Goal: Task Accomplishment & Management: Complete application form

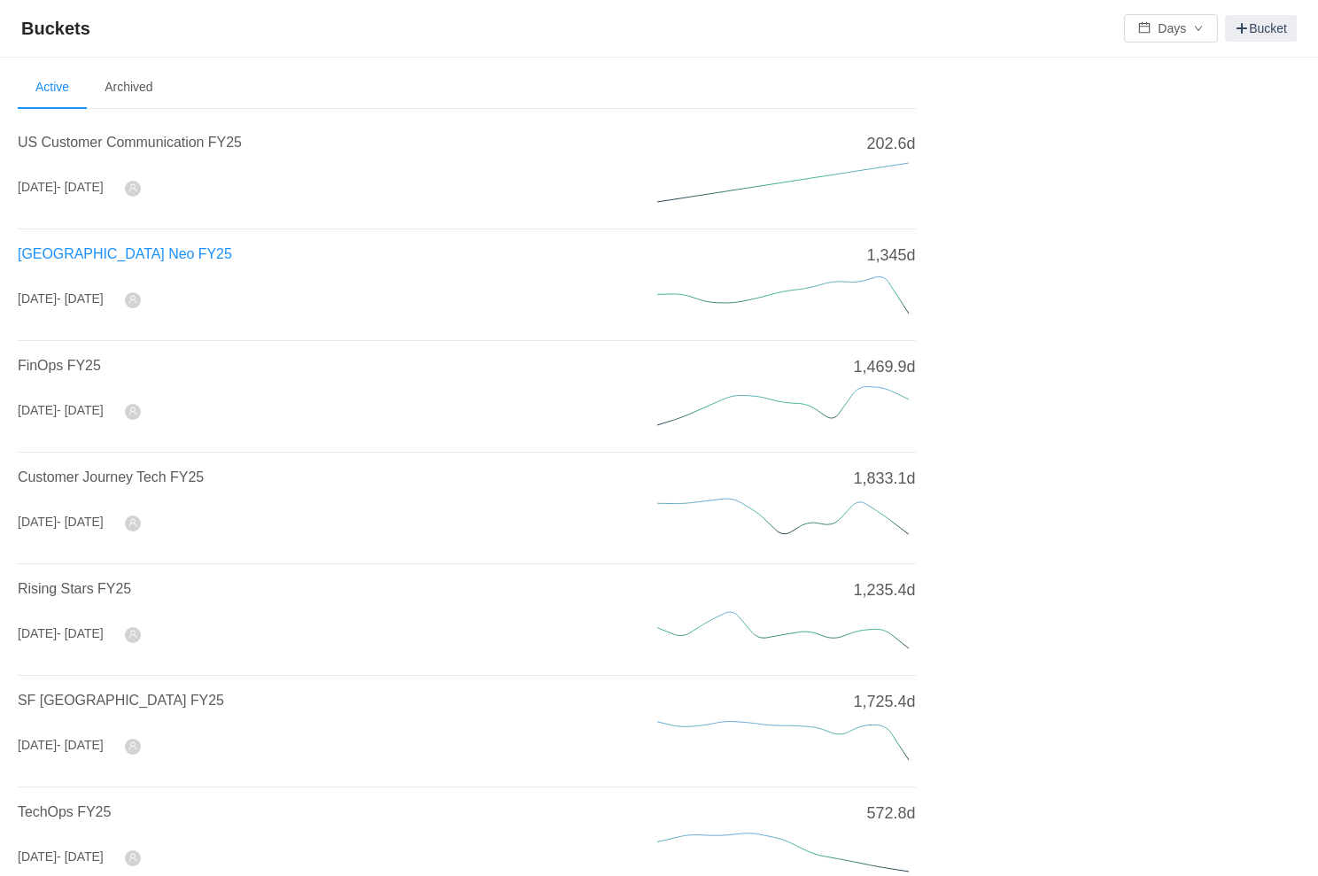
click at [53, 251] on span "[GEOGRAPHIC_DATA] Neo FY25" at bounding box center [125, 253] width 214 height 15
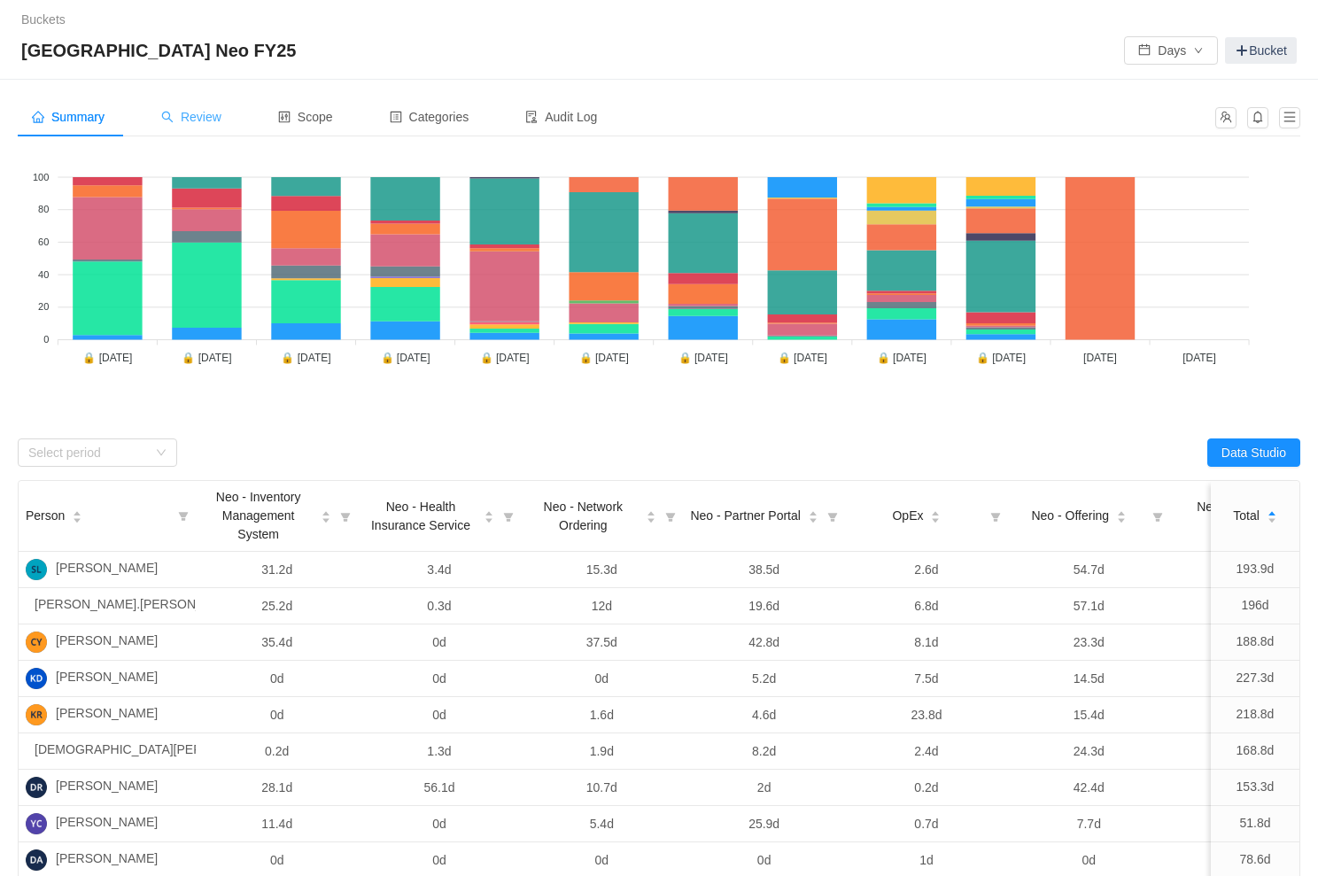
click at [205, 119] on span "Review" at bounding box center [191, 117] width 60 height 14
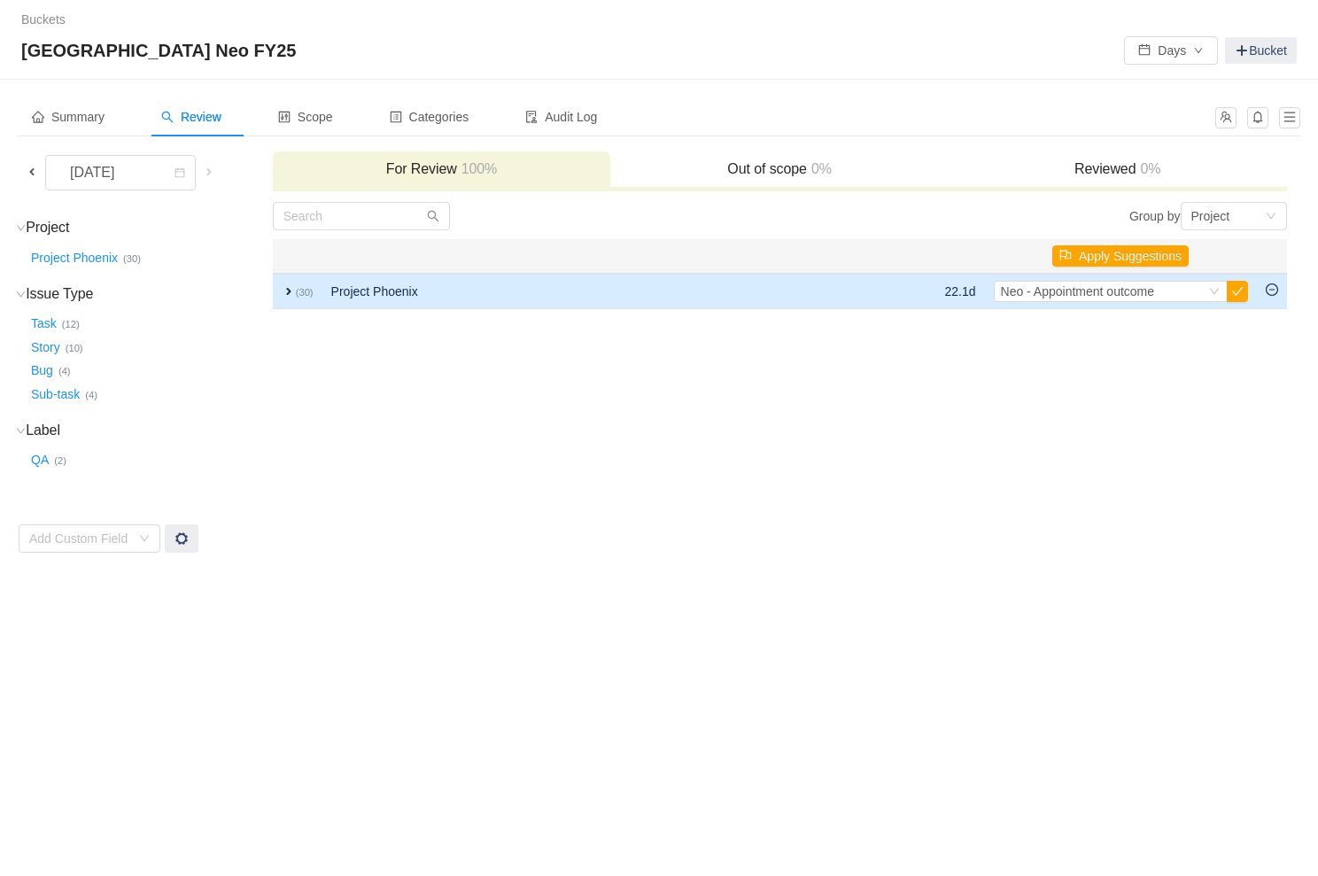
click at [285, 290] on span "expand" at bounding box center [289, 291] width 14 height 14
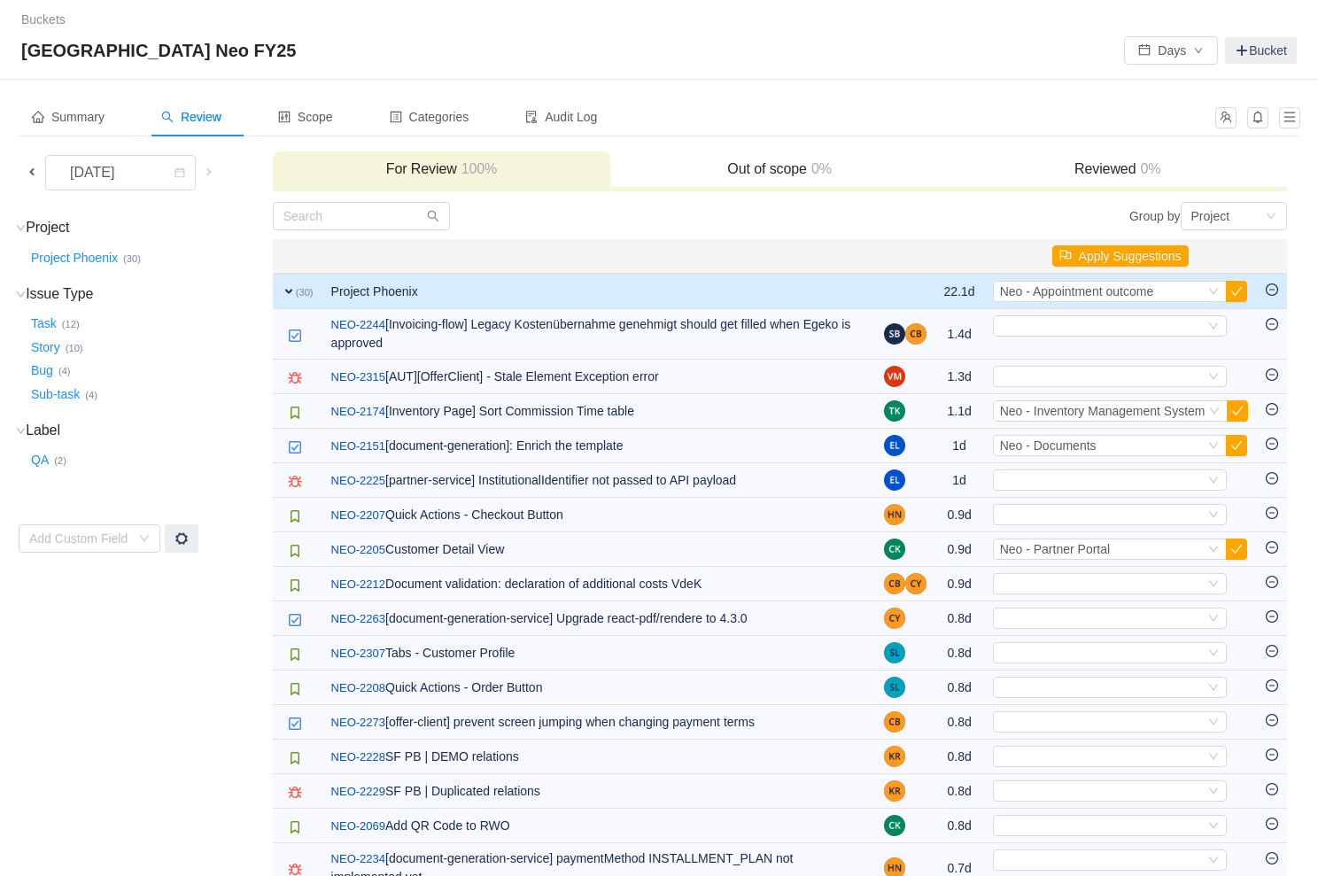
click at [35, 170] on span at bounding box center [32, 172] width 14 height 14
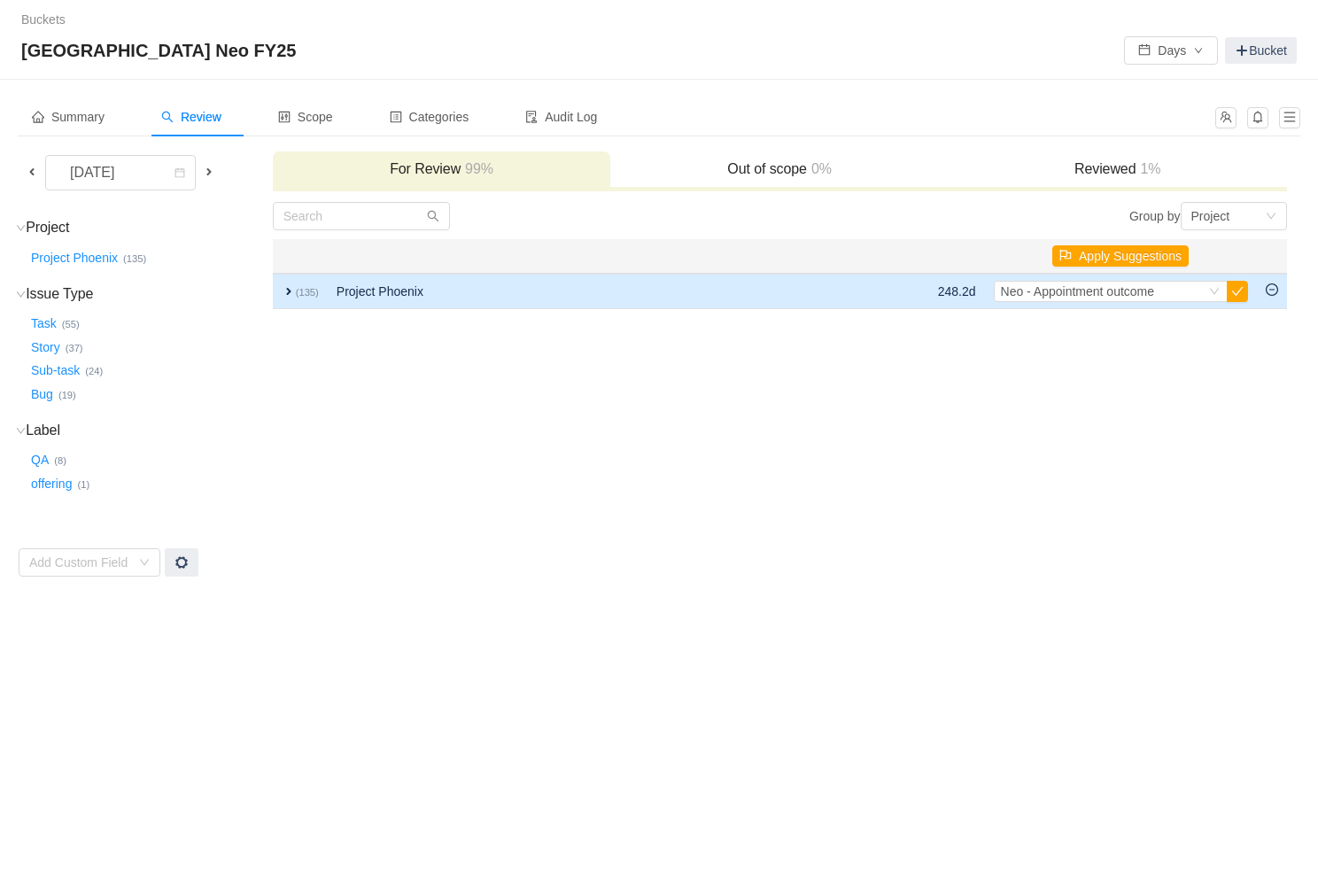
click at [287, 289] on span "expand" at bounding box center [289, 291] width 14 height 14
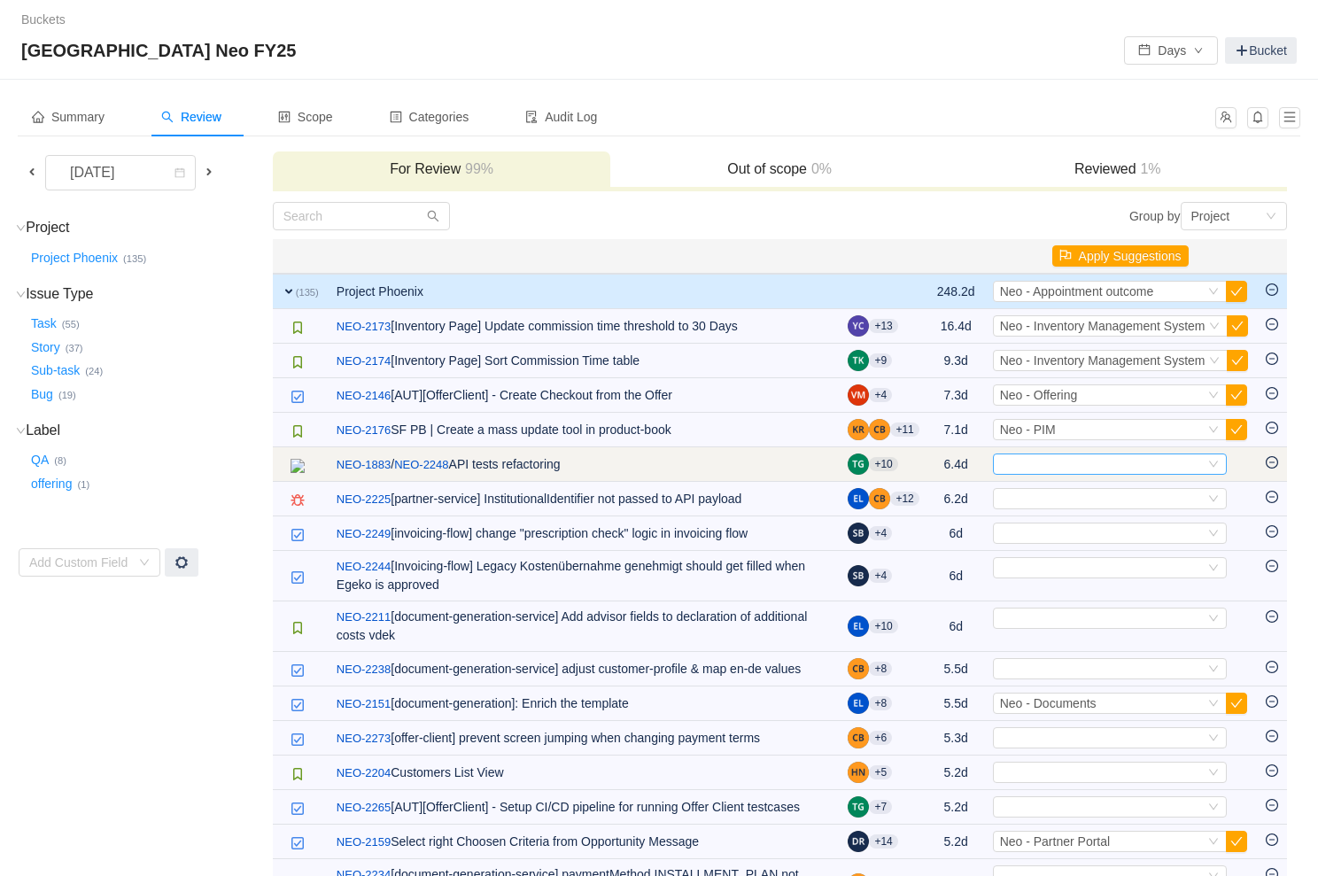
click at [1053, 468] on div "Select" at bounding box center [1102, 463] width 205 height 19
type input "offe"
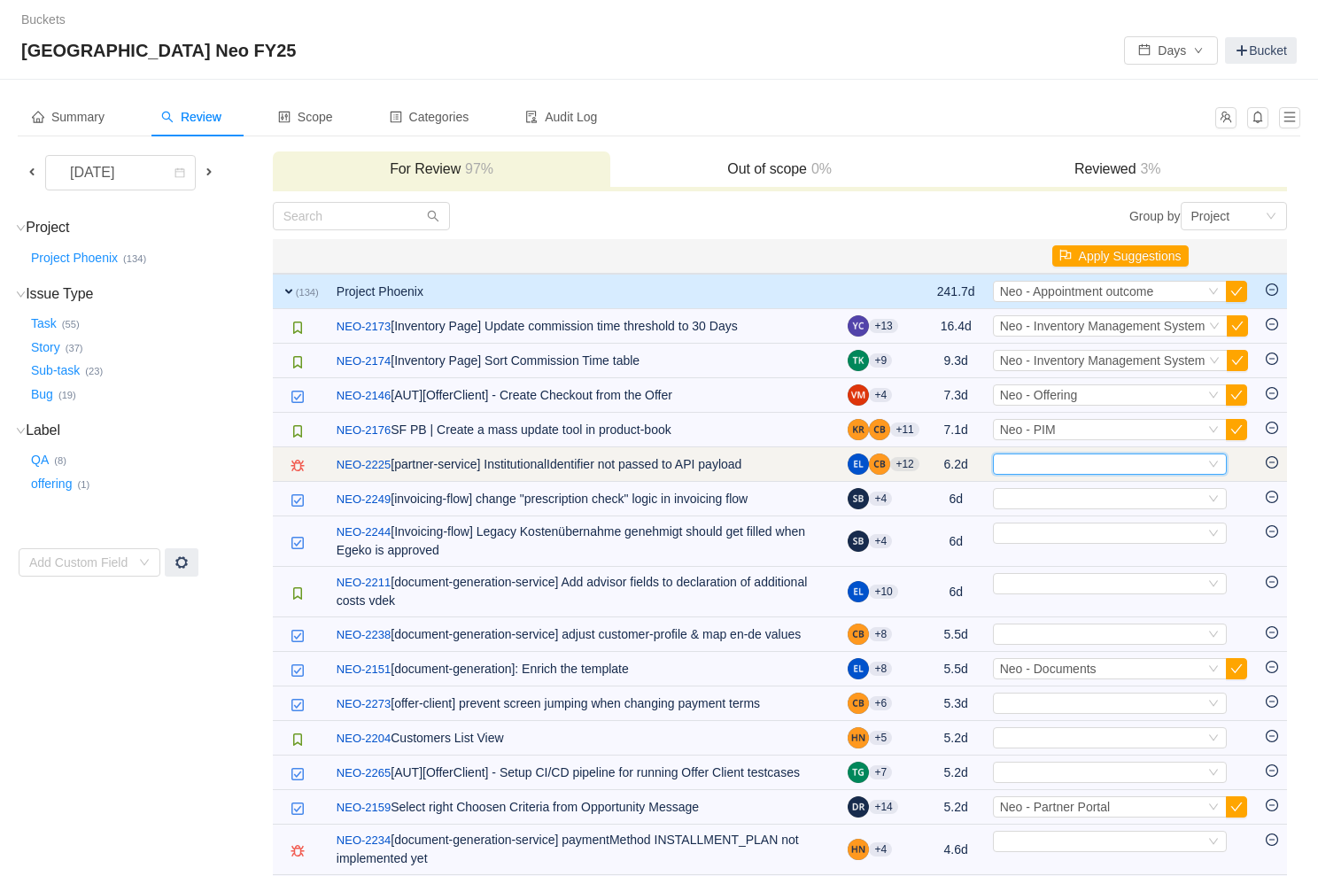
click at [1032, 468] on div "Select" at bounding box center [1102, 463] width 205 height 19
type input "part"
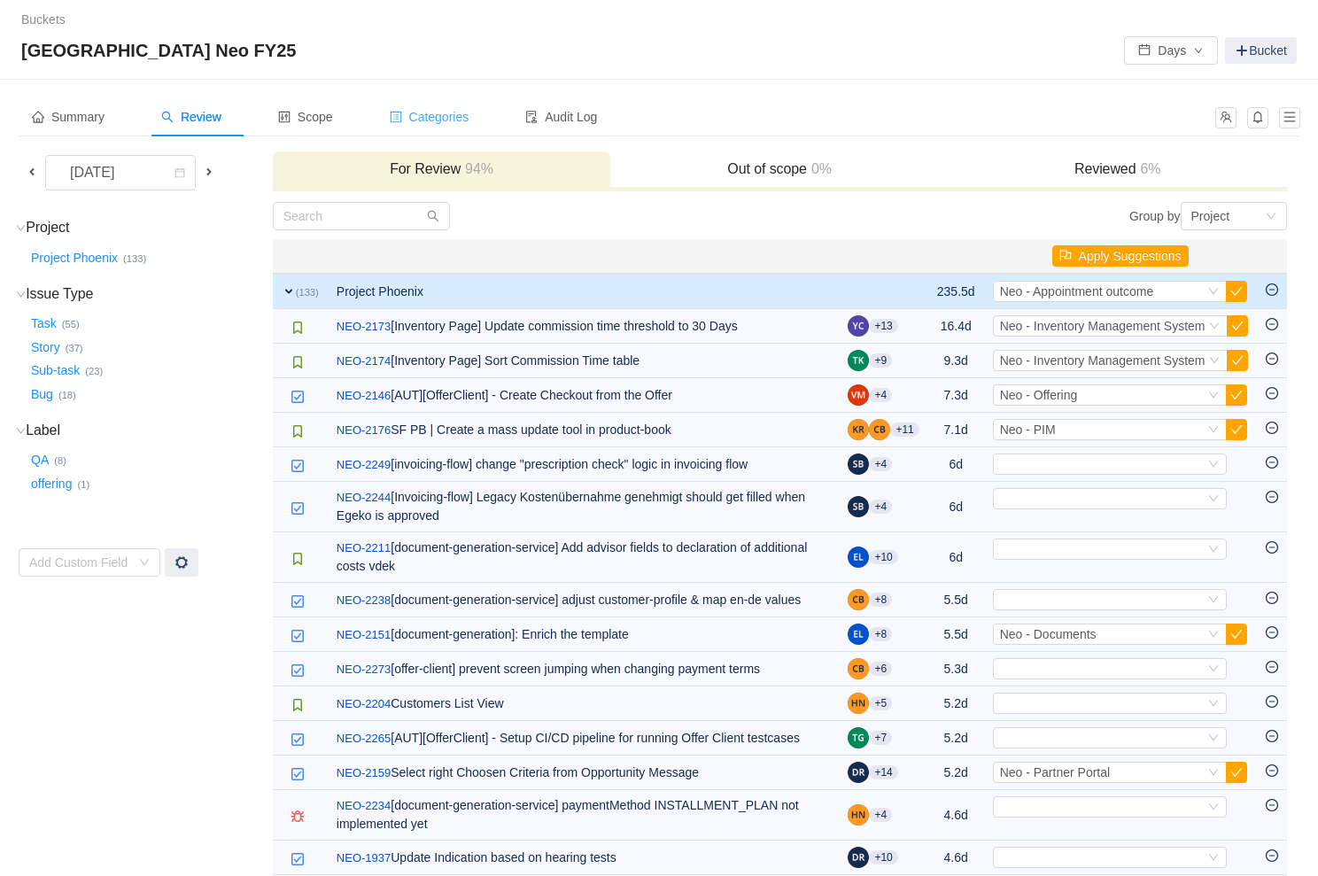
click at [431, 111] on span "Categories" at bounding box center [430, 117] width 80 height 14
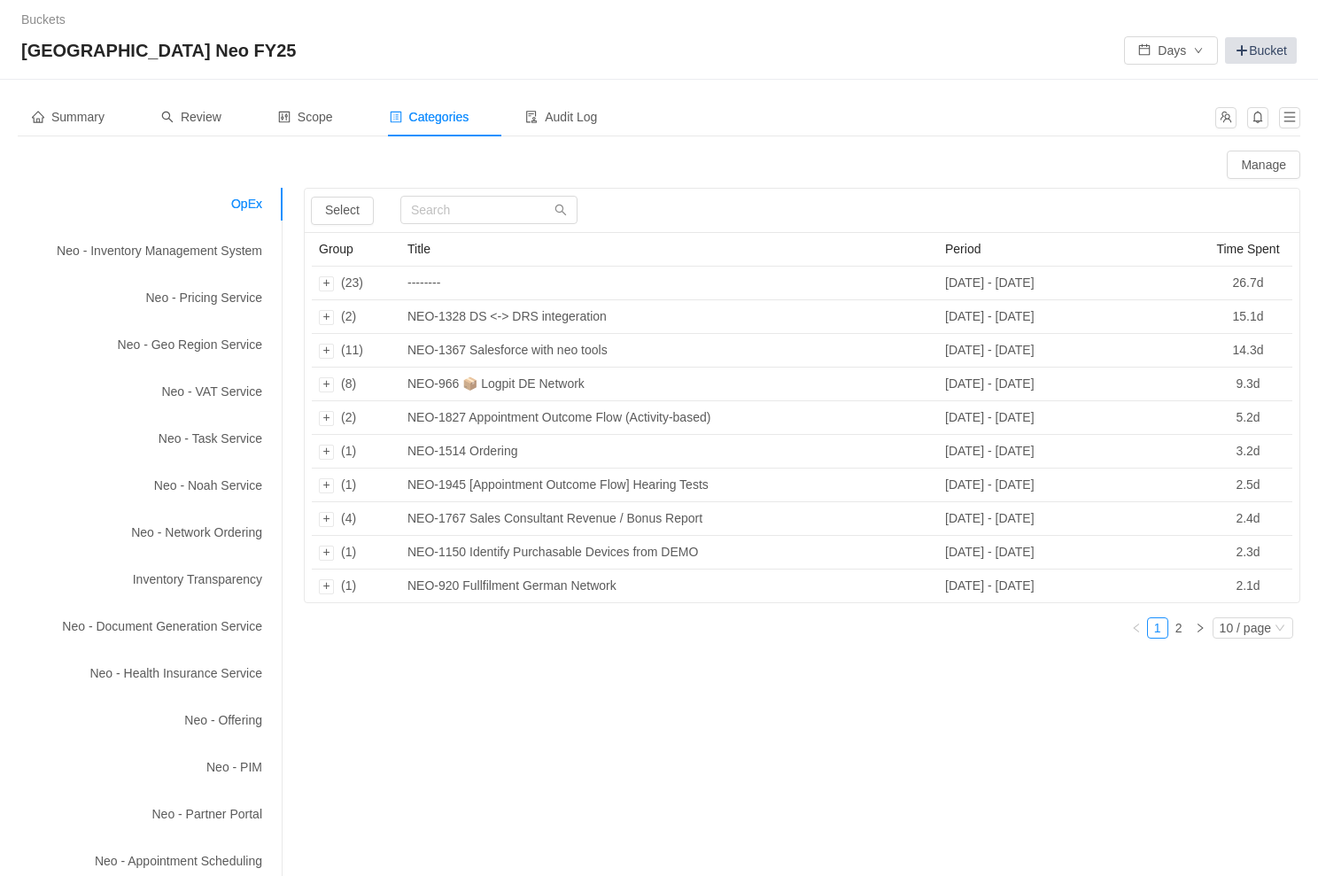
click at [1249, 44] on link "Bucket" at bounding box center [1261, 50] width 72 height 27
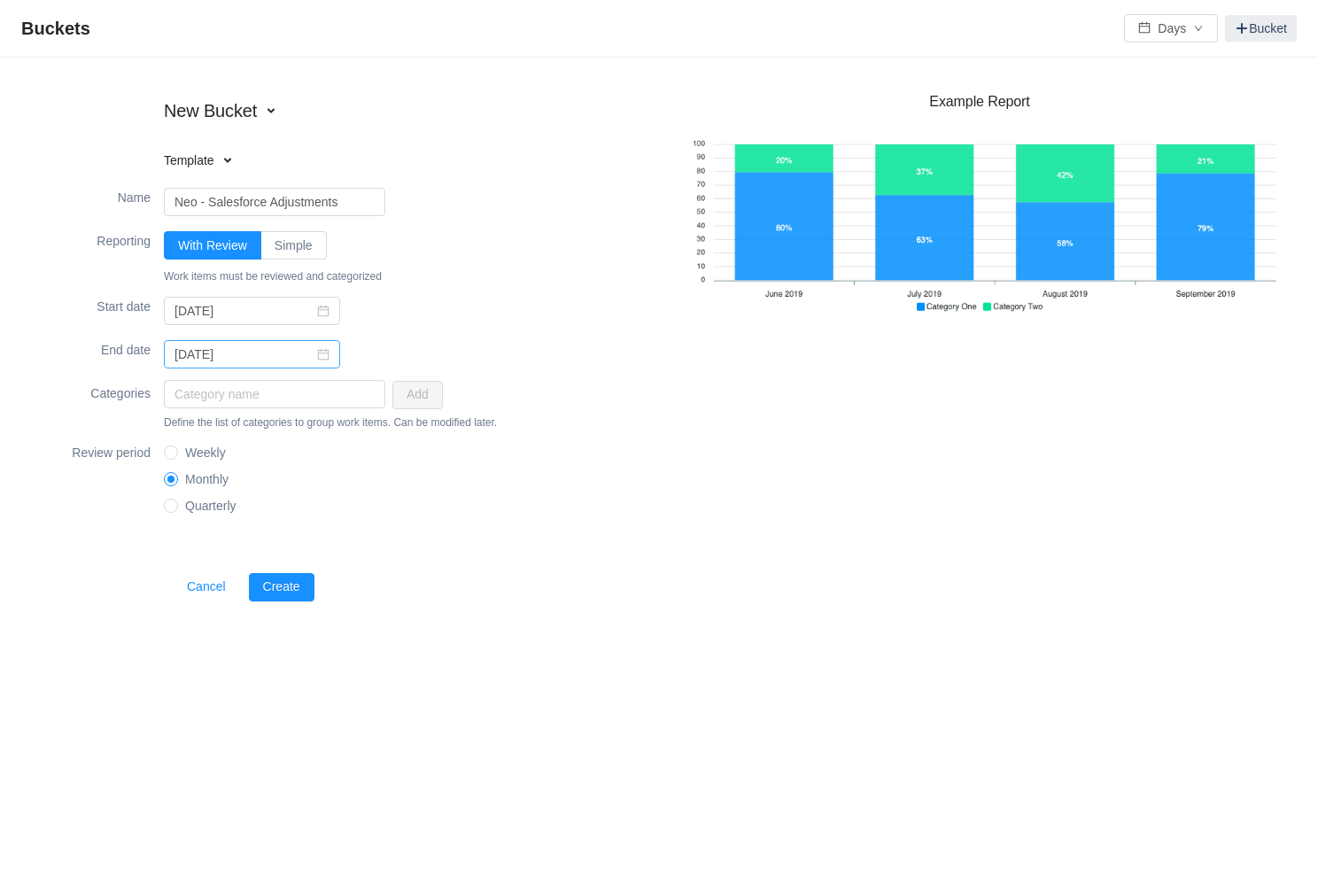
type input "Neo - Salesforce Adjustments"
click at [267, 352] on input "2025-12-31" at bounding box center [252, 354] width 176 height 28
click at [508, 640] on div "New Bucket Template Existing bucket Name Neo - Salesforce Adjustments Reporting…" at bounding box center [659, 351] width 1318 height 587
click at [252, 398] on input "text" at bounding box center [274, 394] width 221 height 28
click at [284, 587] on button "Create" at bounding box center [282, 587] width 66 height 28
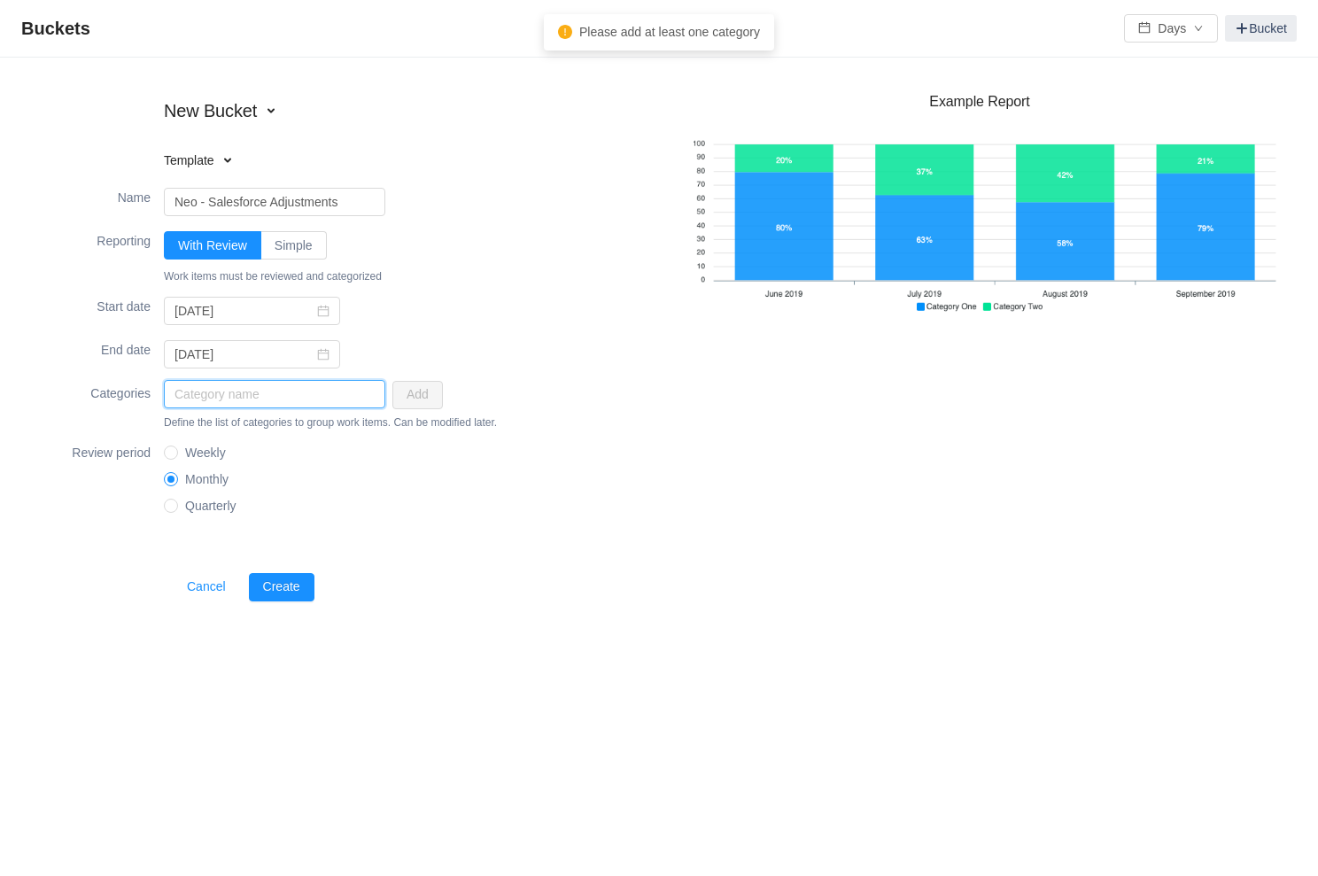
click at [321, 397] on input "text" at bounding box center [274, 394] width 221 height 28
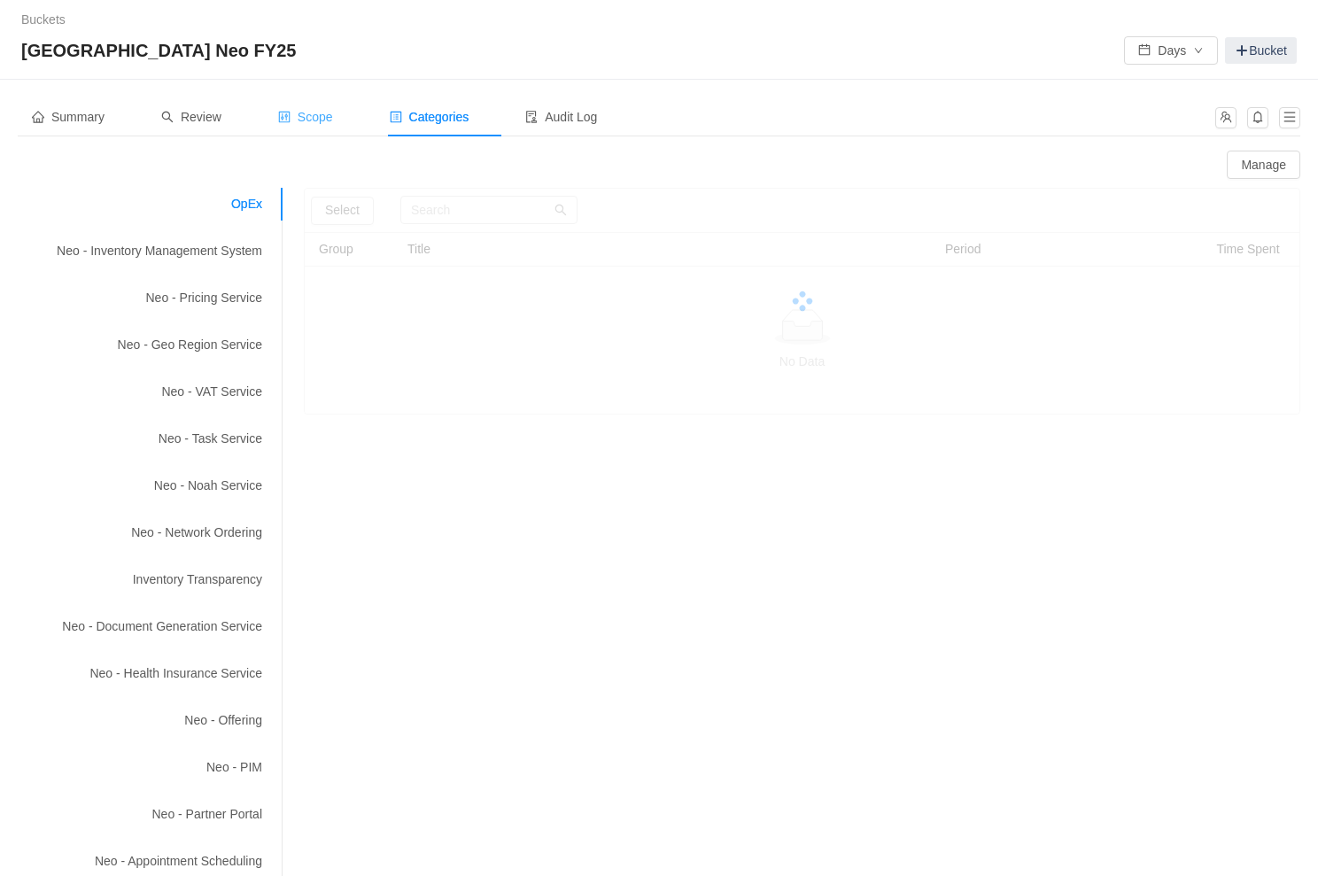
click at [330, 120] on span "Scope" at bounding box center [305, 117] width 55 height 14
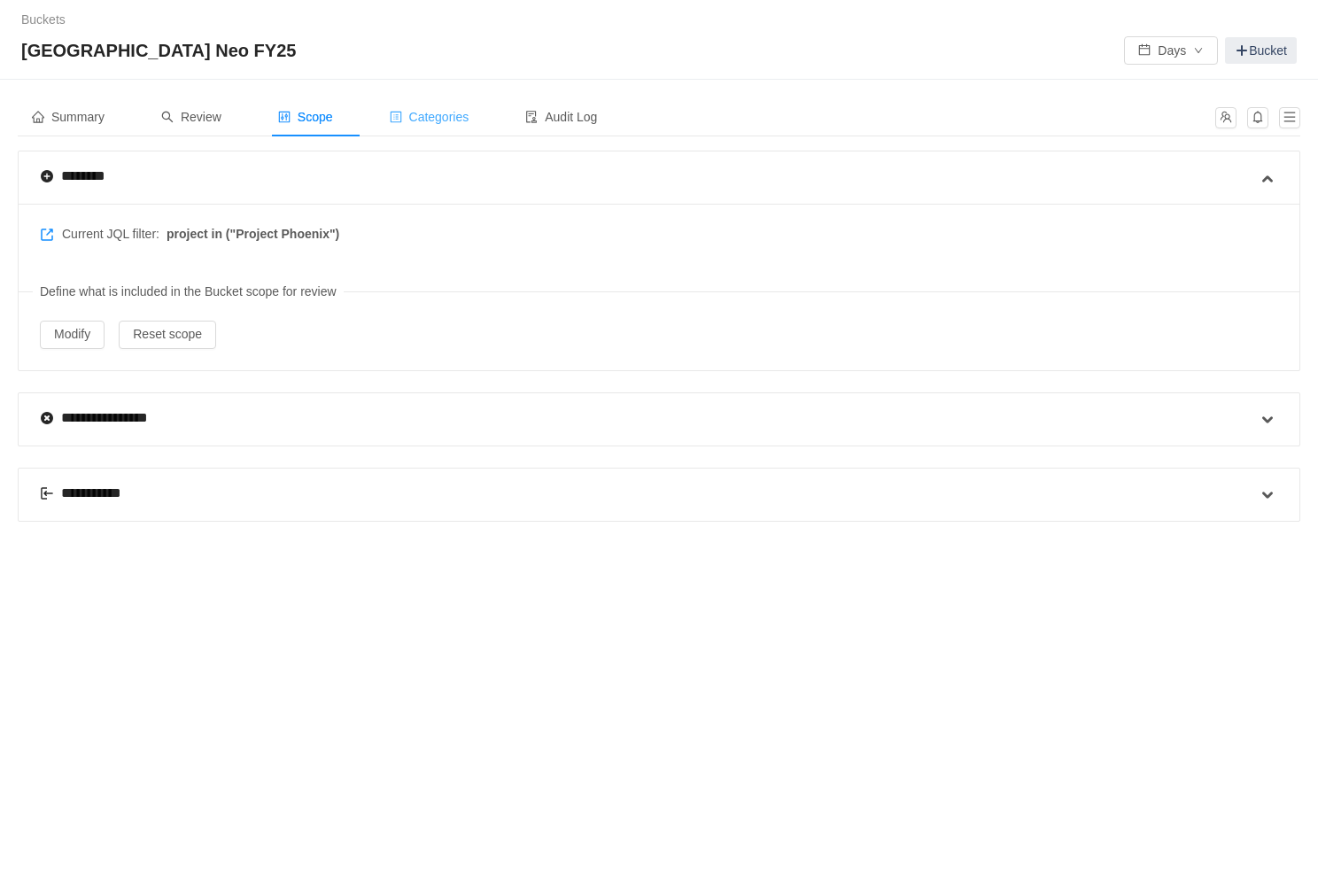
click at [429, 120] on span "Categories" at bounding box center [430, 117] width 80 height 14
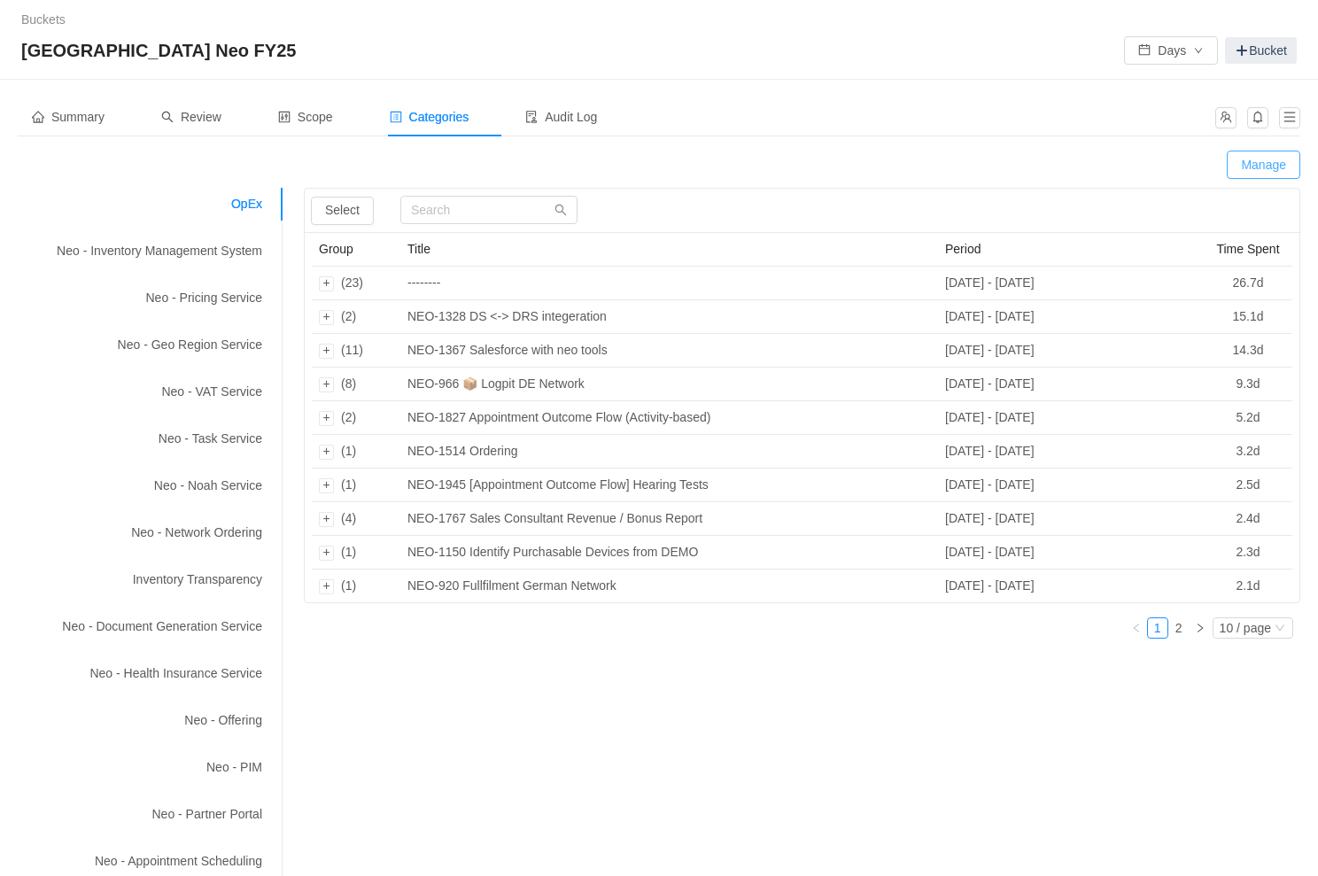
click at [1274, 164] on button "Manage" at bounding box center [1262, 165] width 73 height 28
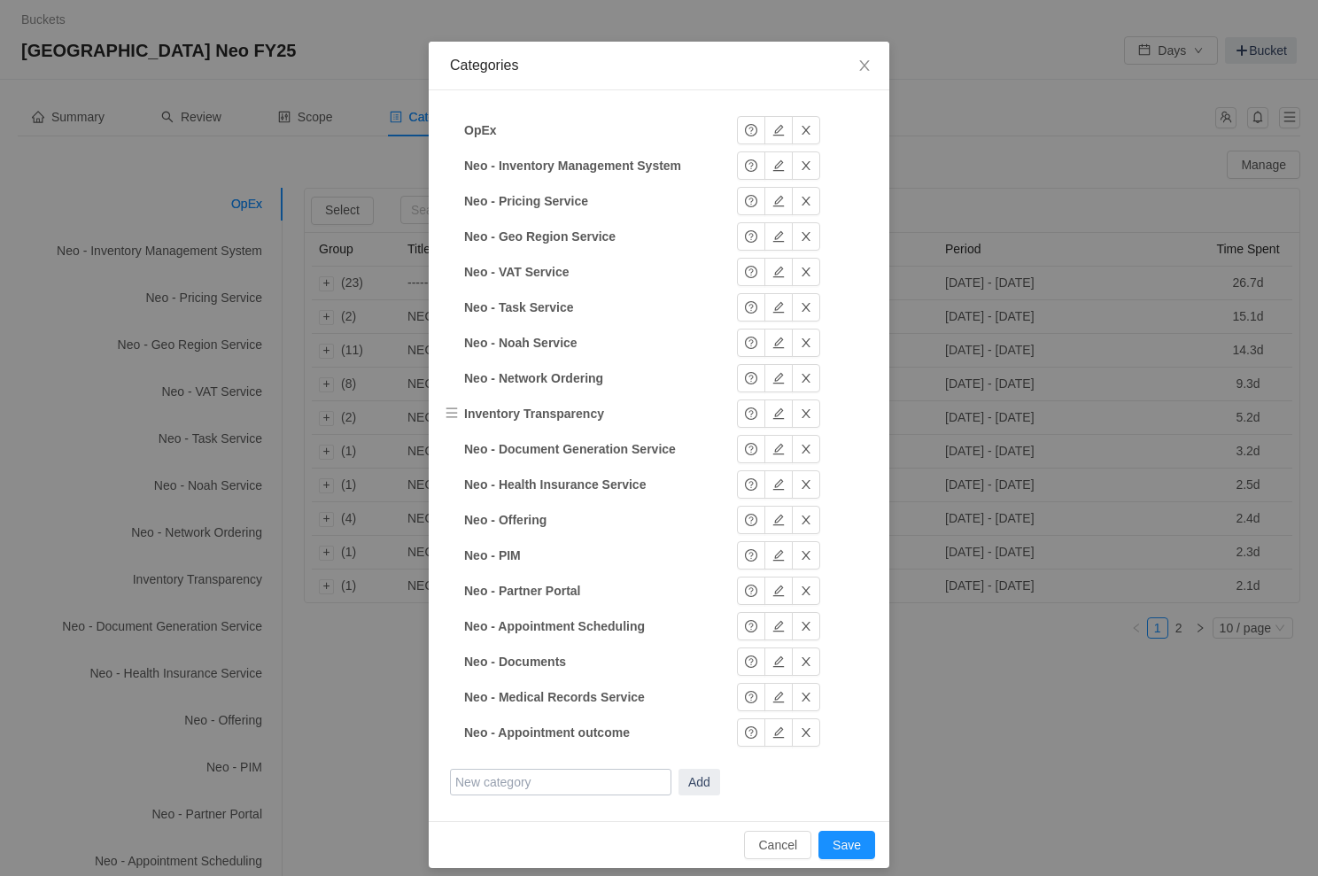
scroll to position [60, 0]
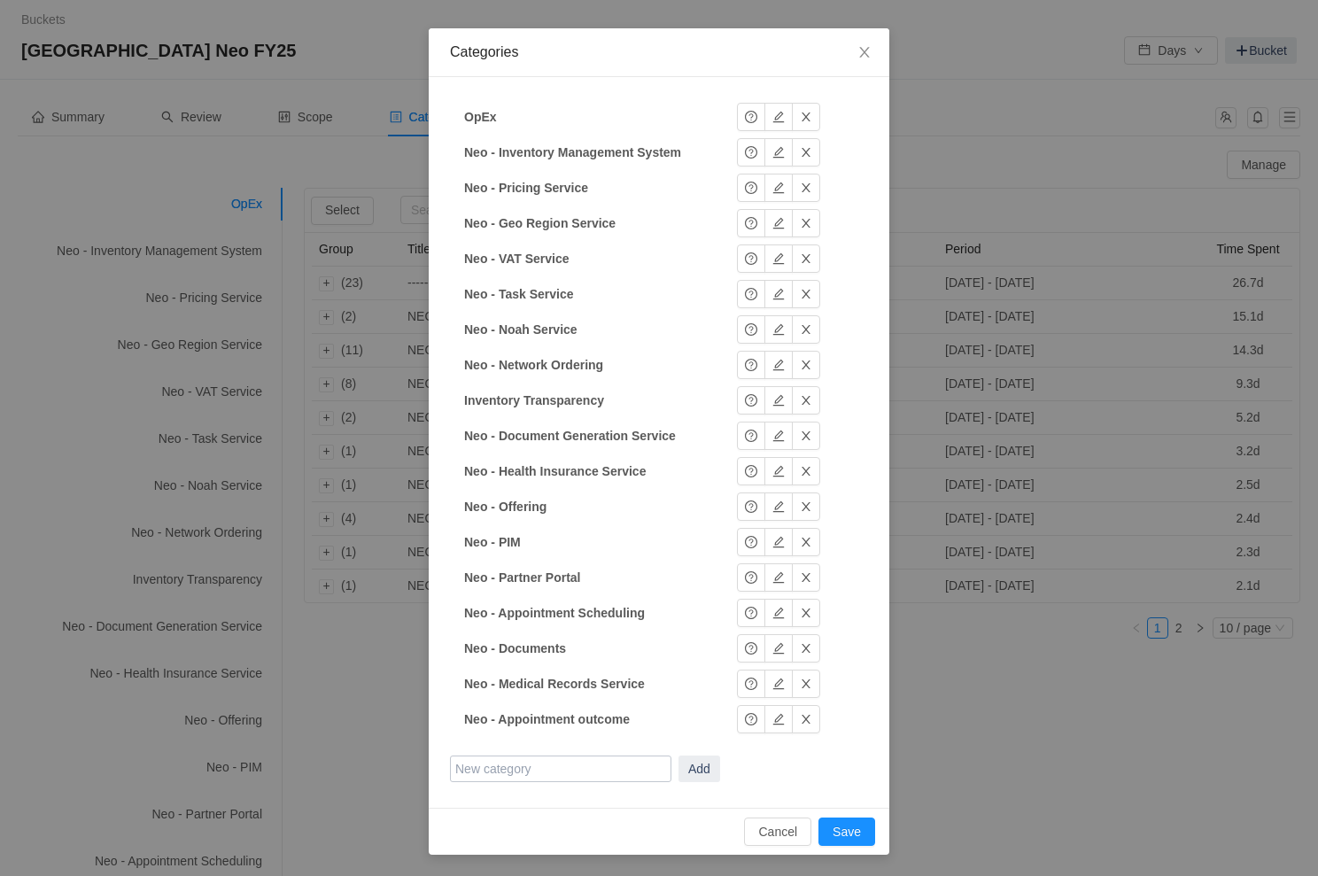
click at [532, 763] on input "text" at bounding box center [560, 768] width 221 height 27
type input "Neo - Salesforce Adjustments"
click at [692, 772] on button "Add" at bounding box center [699, 768] width 42 height 27
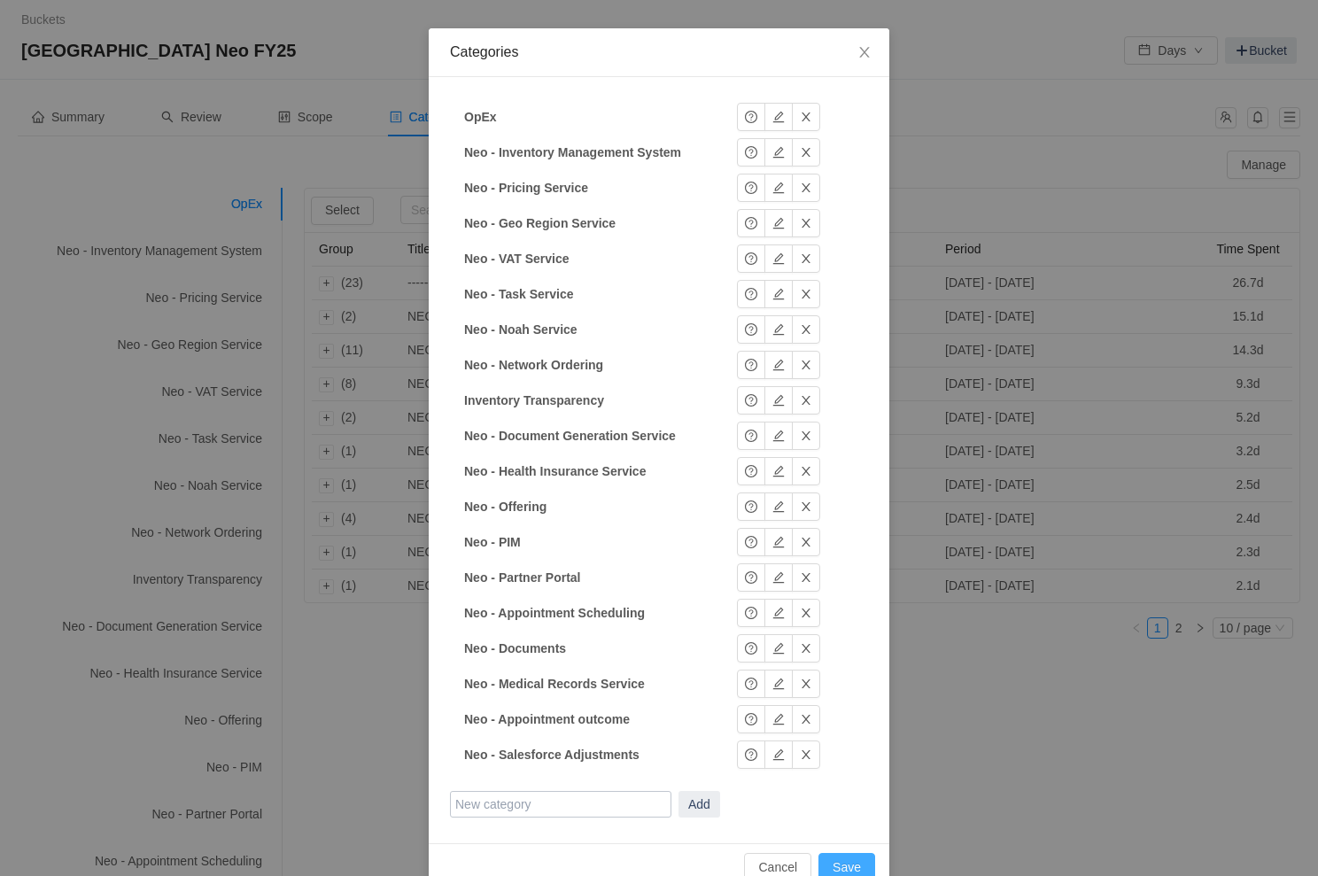
click at [836, 861] on button "Save" at bounding box center [846, 867] width 57 height 28
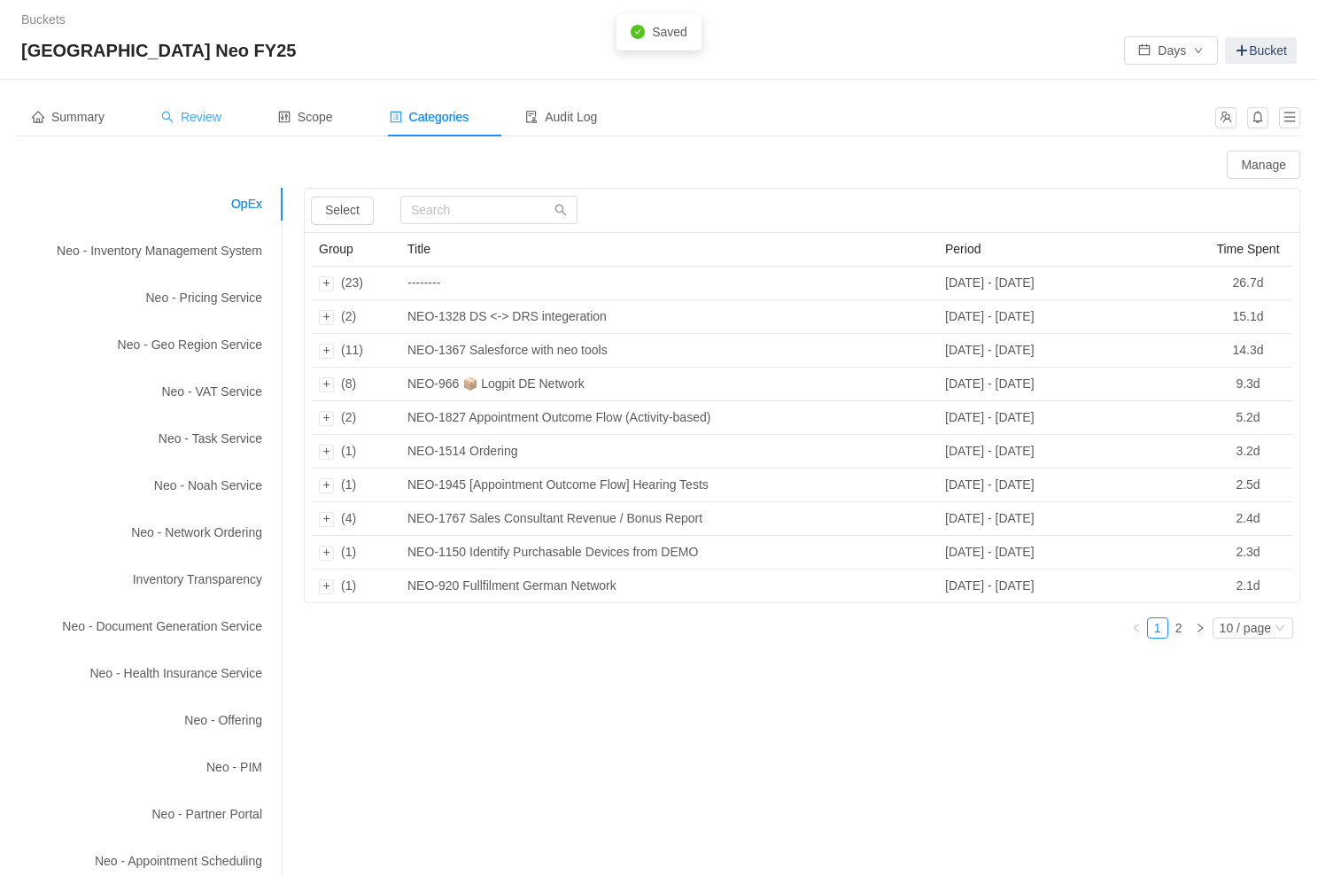
click at [189, 107] on div "Review" at bounding box center [191, 117] width 89 height 40
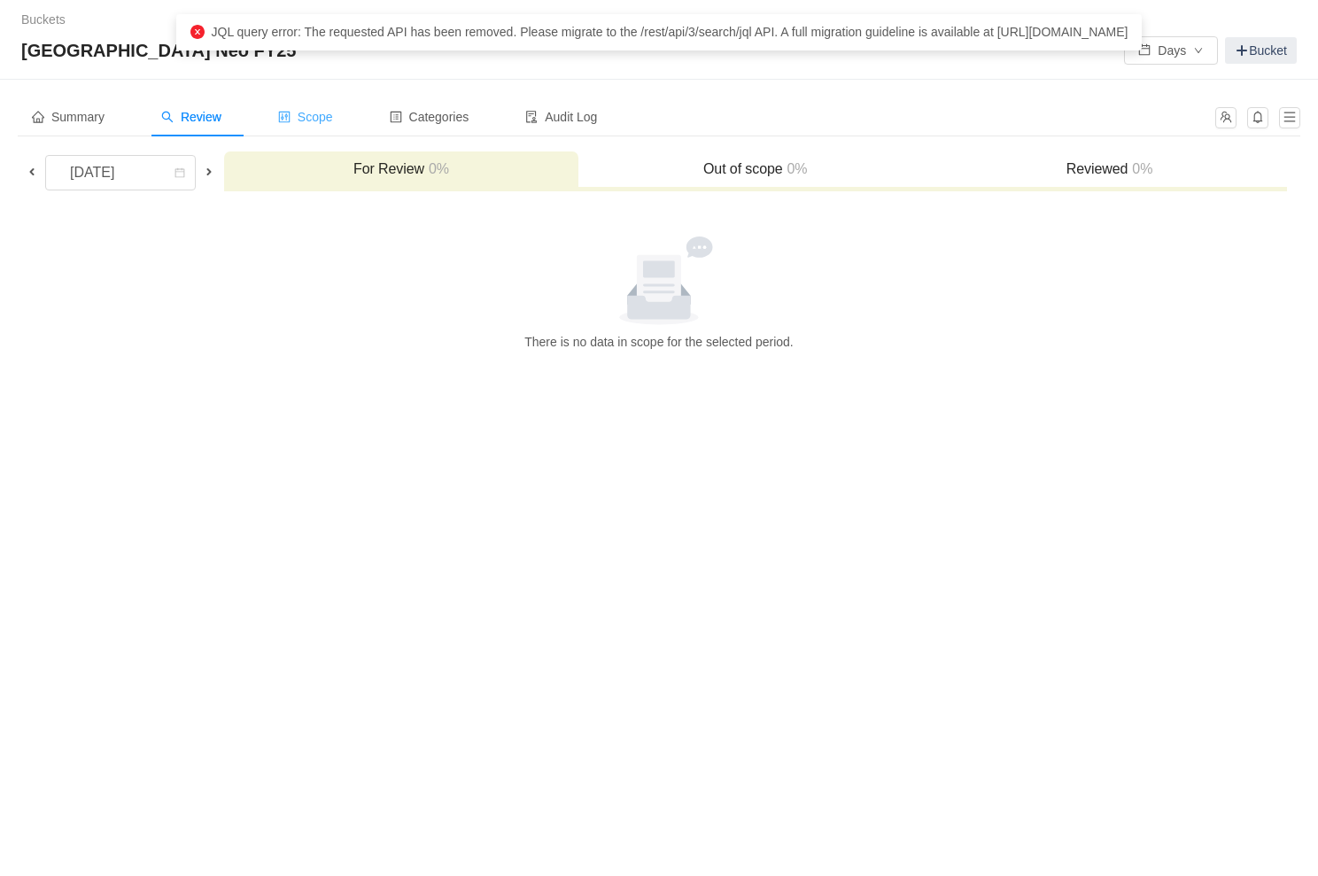
click at [302, 114] on span "Scope" at bounding box center [305, 117] width 55 height 14
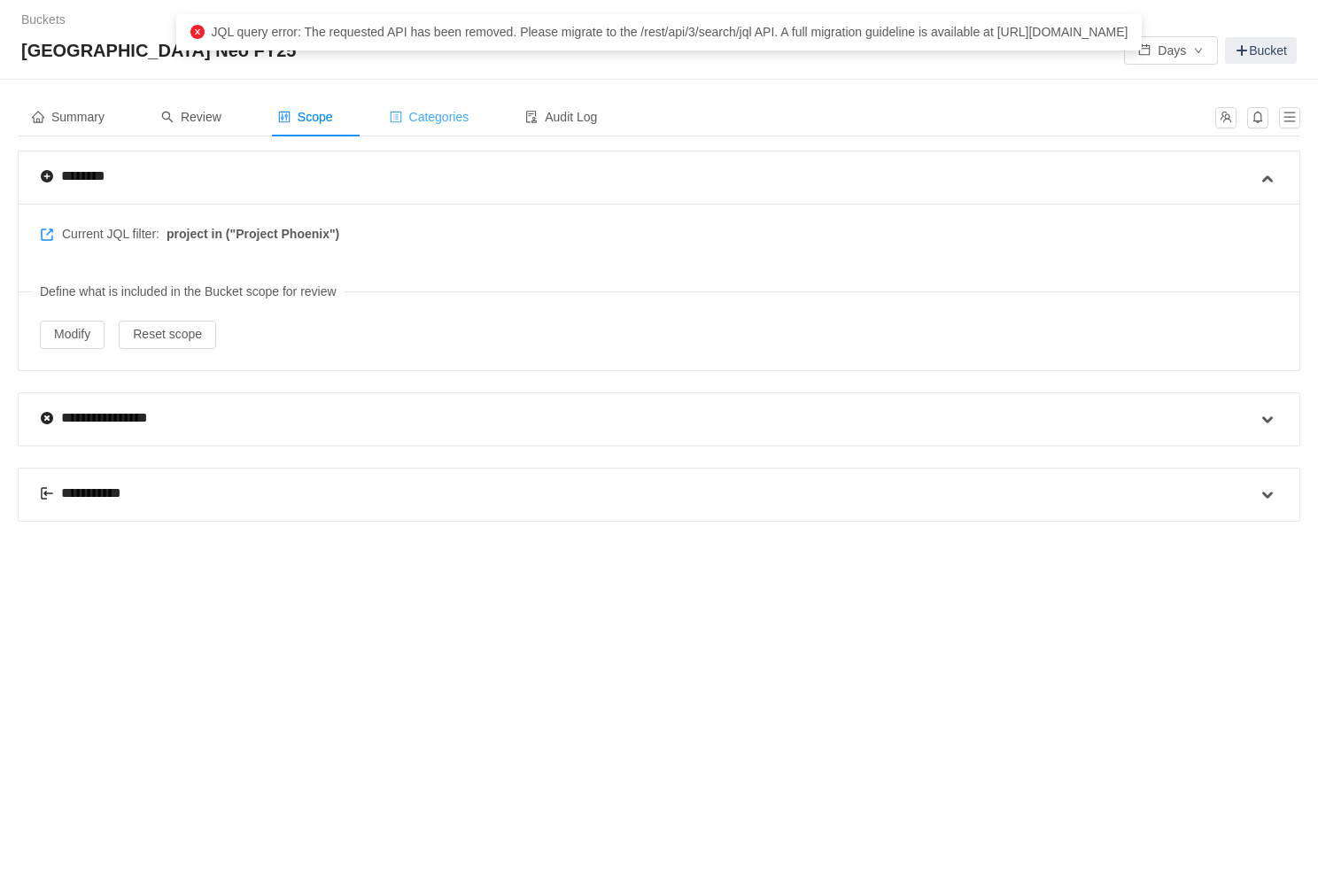
click at [428, 109] on div "Categories" at bounding box center [429, 117] width 108 height 40
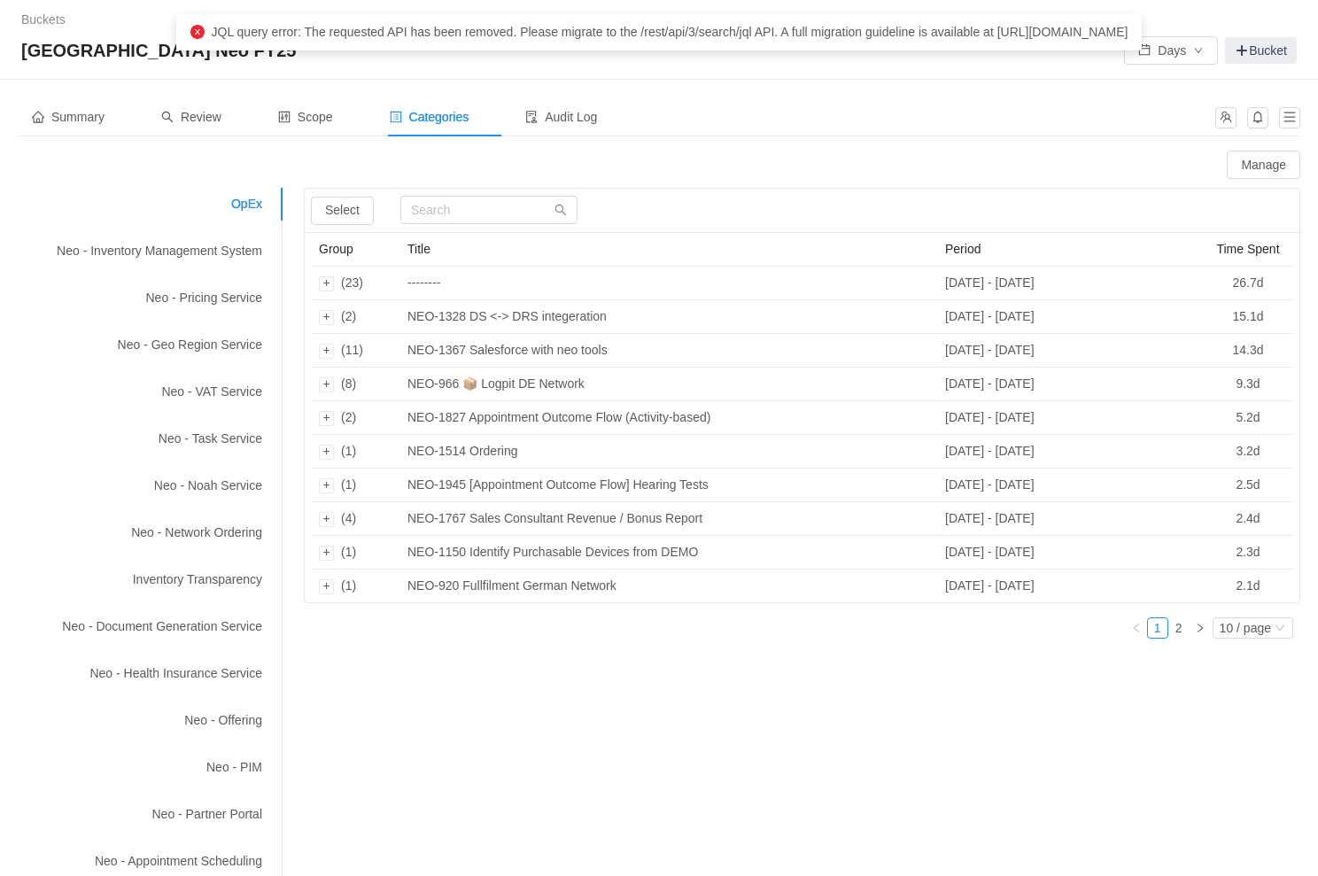
scroll to position [212, 0]
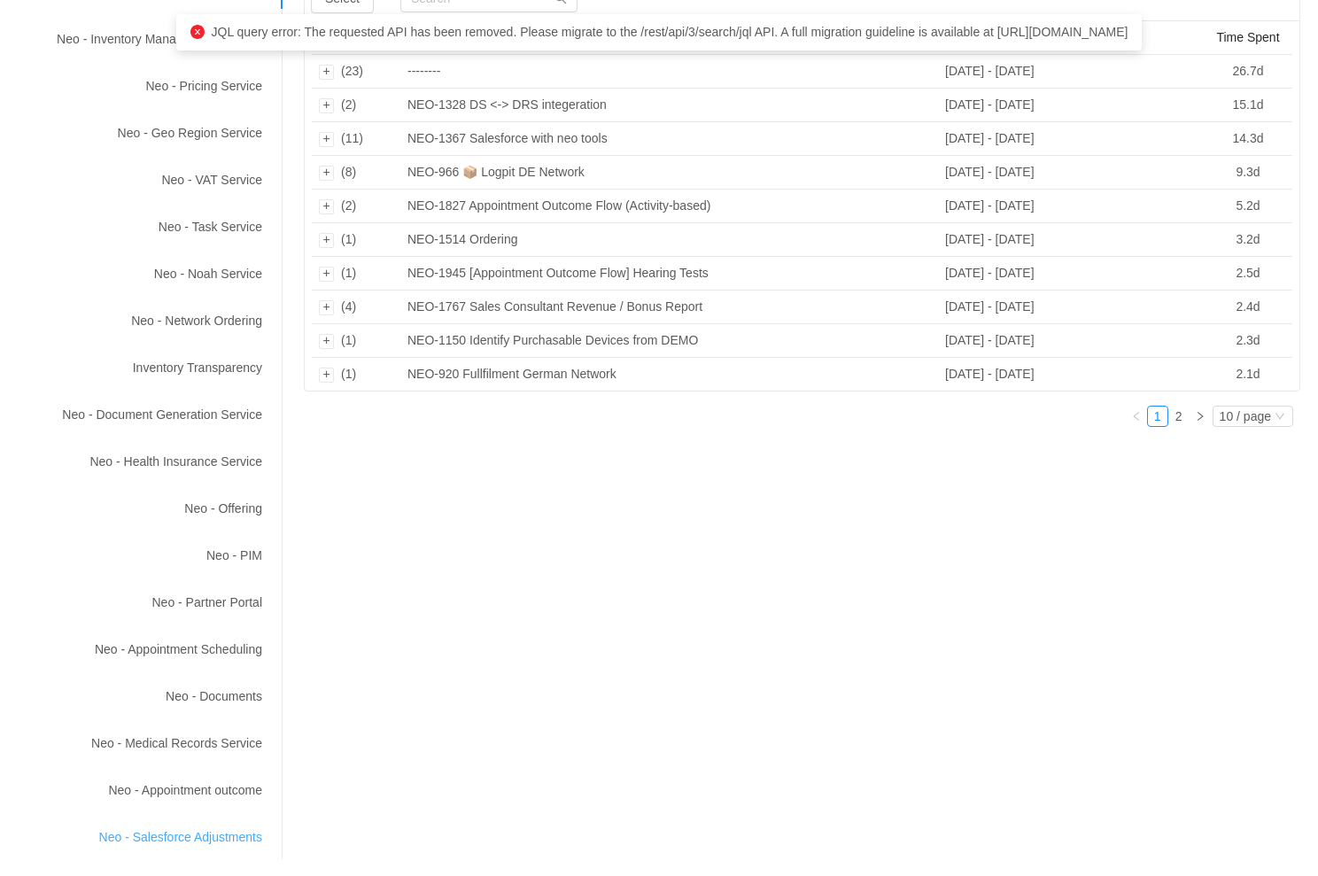
click at [189, 831] on div "Neo - Salesforce Adjustments" at bounding box center [151, 837] width 266 height 33
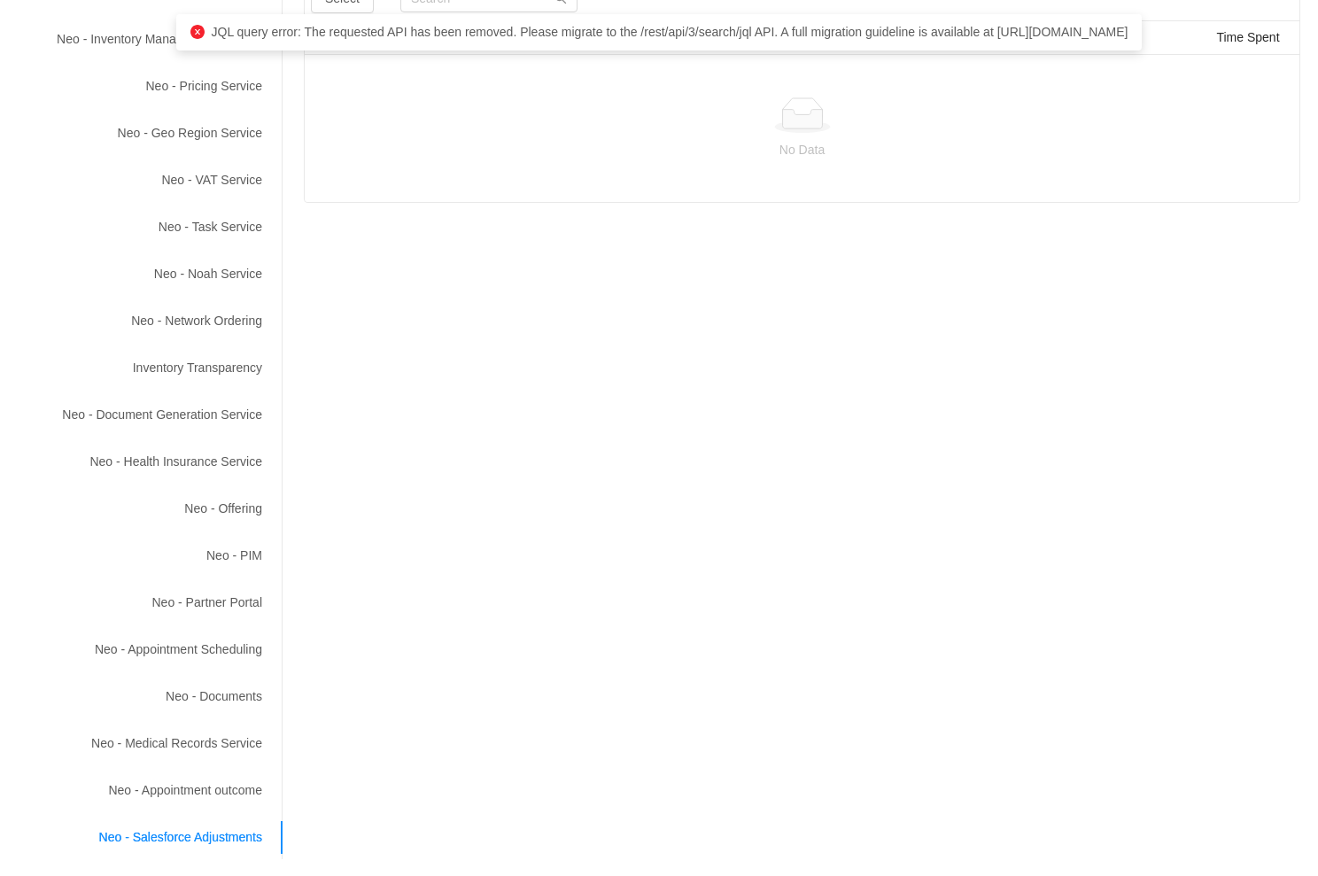
click at [1187, 160] on div "No Data" at bounding box center [802, 128] width 994 height 148
click at [373, 137] on div "No Data" at bounding box center [802, 128] width 966 height 62
click at [364, 32] on span "JQL query error: The requested API has been removed. Please migrate to the /res…" at bounding box center [670, 32] width 916 height 14
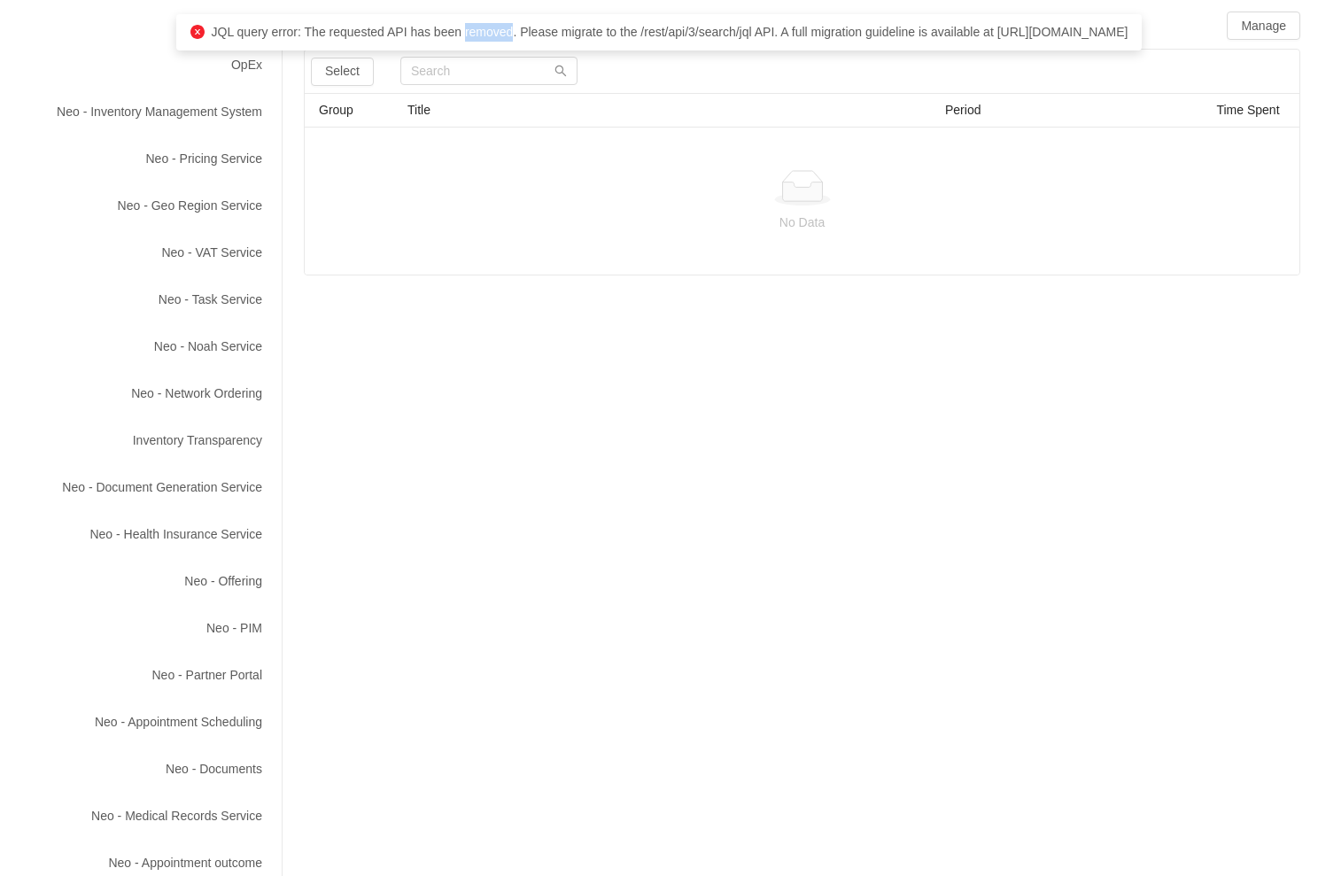
scroll to position [0, 0]
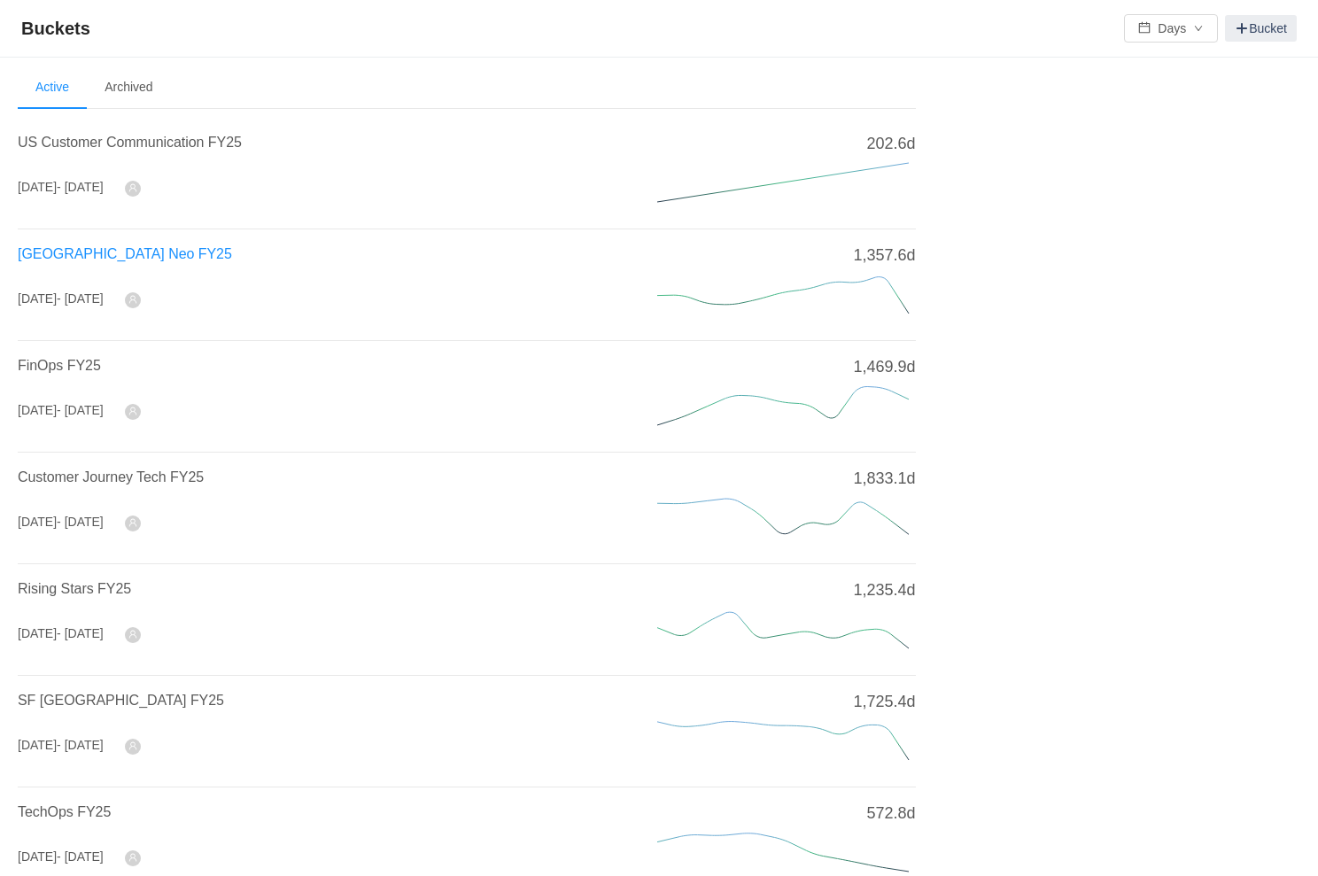
click at [106, 254] on span "[GEOGRAPHIC_DATA] Neo FY25" at bounding box center [125, 253] width 214 height 15
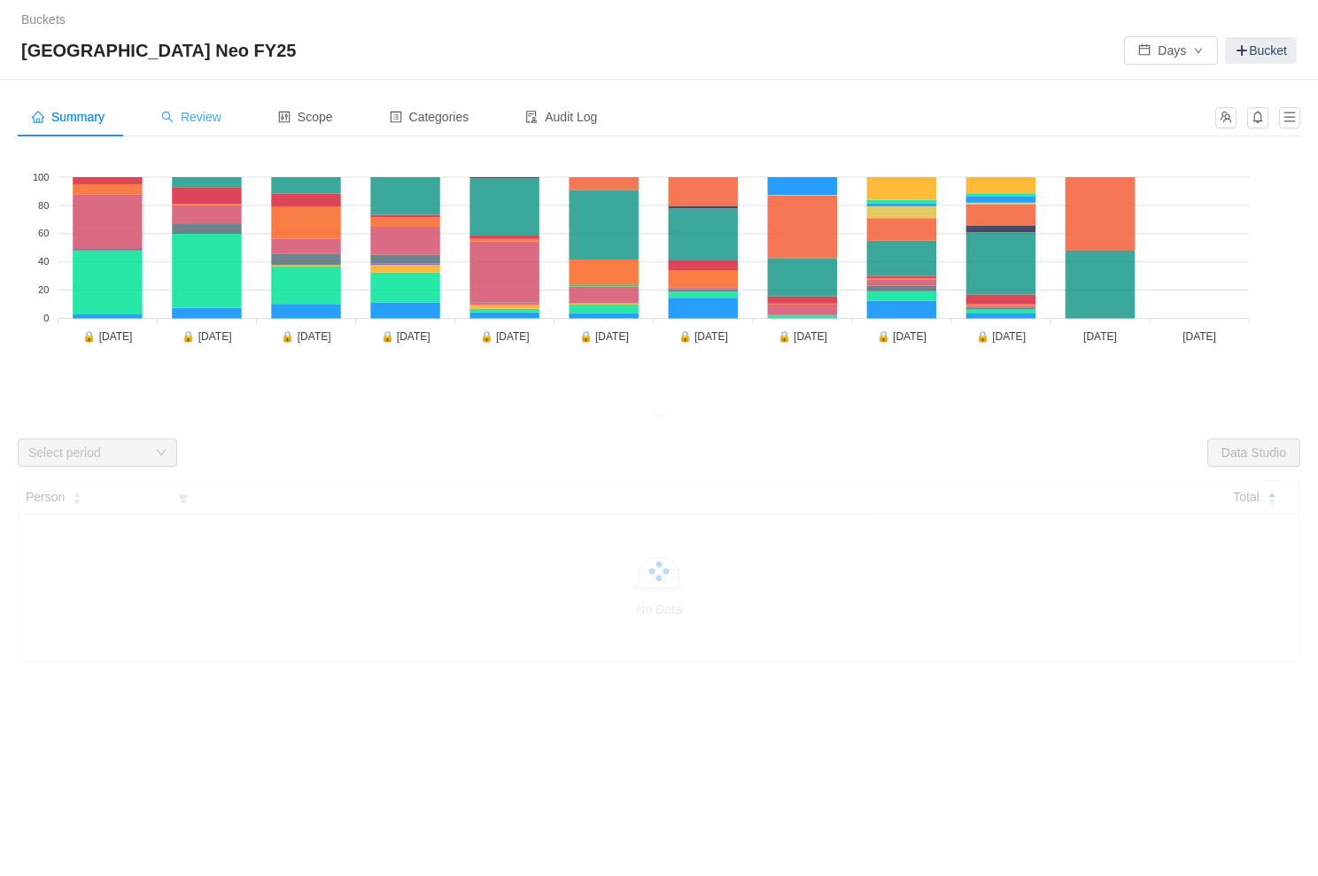
click at [209, 119] on span "Review" at bounding box center [191, 117] width 60 height 14
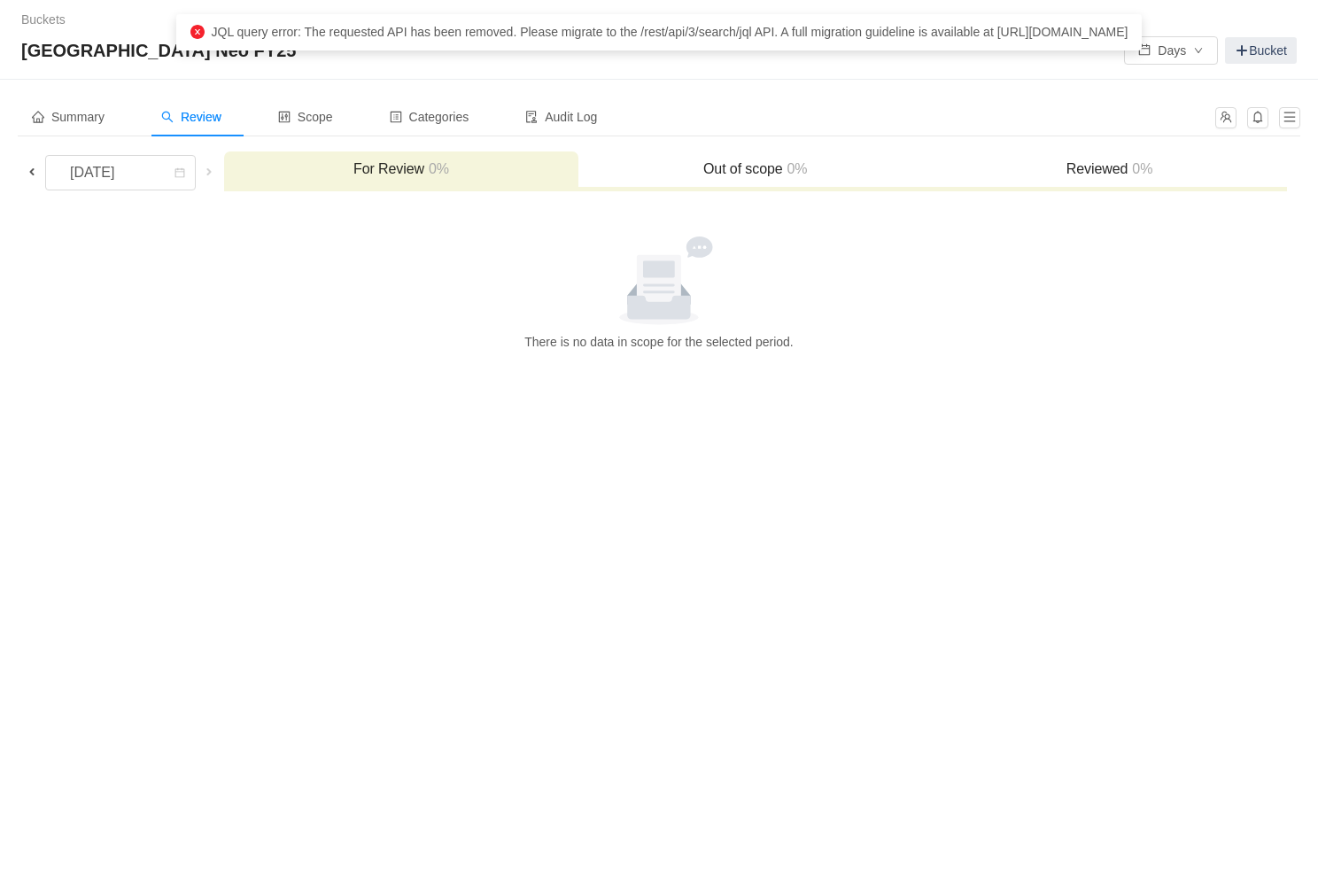
click at [34, 176] on span at bounding box center [32, 172] width 14 height 14
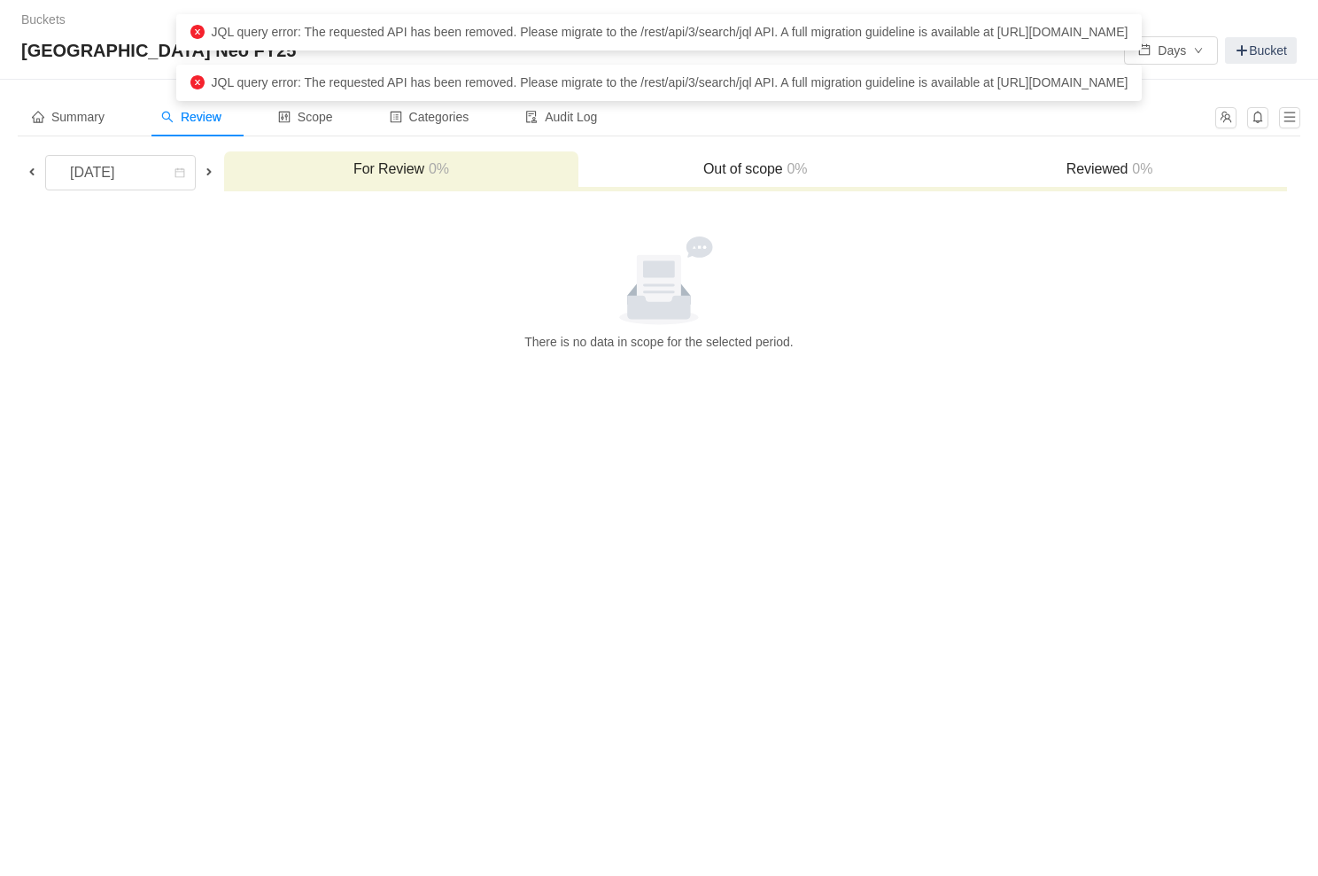
click at [786, 175] on span "0%" at bounding box center [795, 168] width 25 height 15
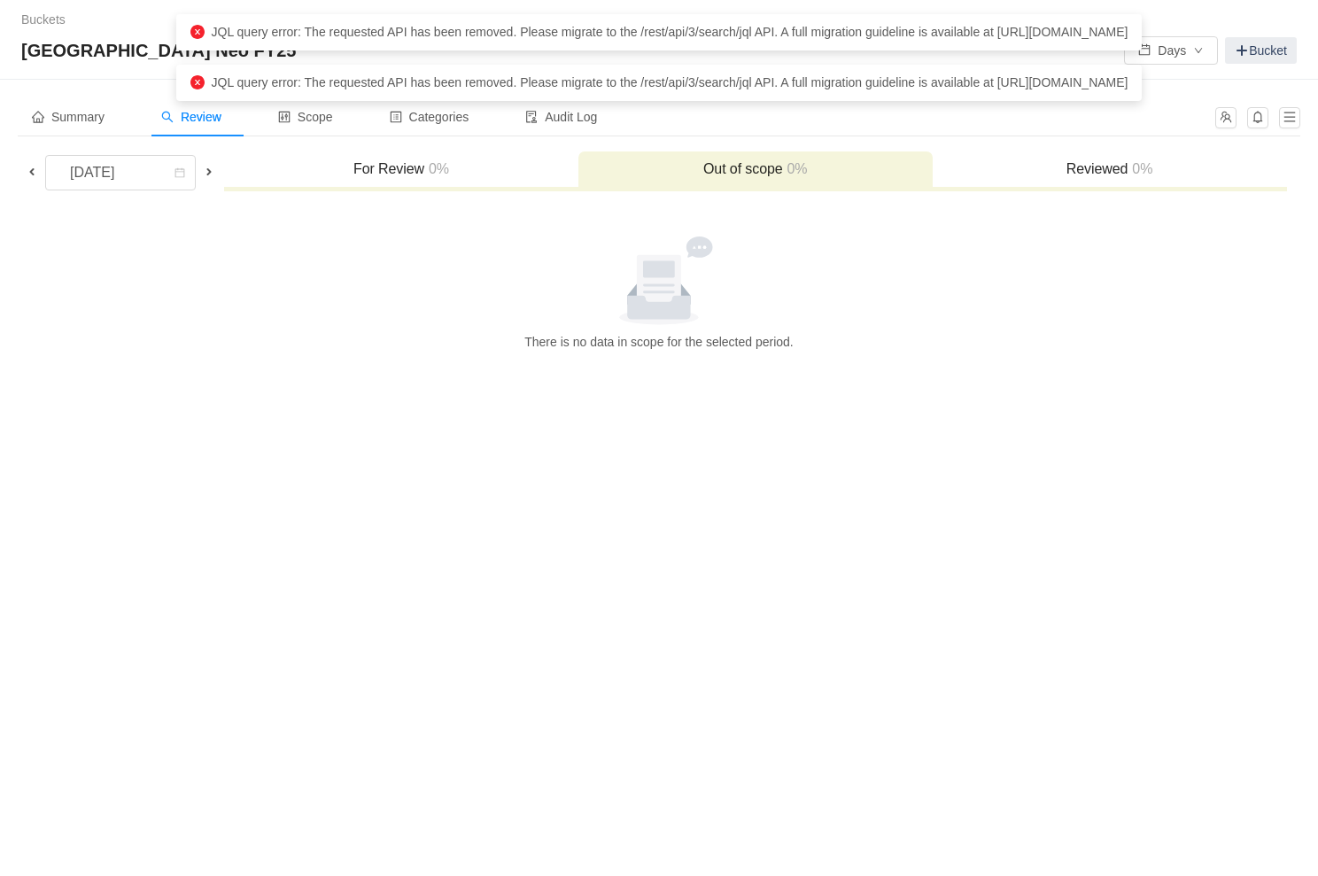
click at [388, 181] on div "For Review 0%" at bounding box center [401, 170] width 354 height 38
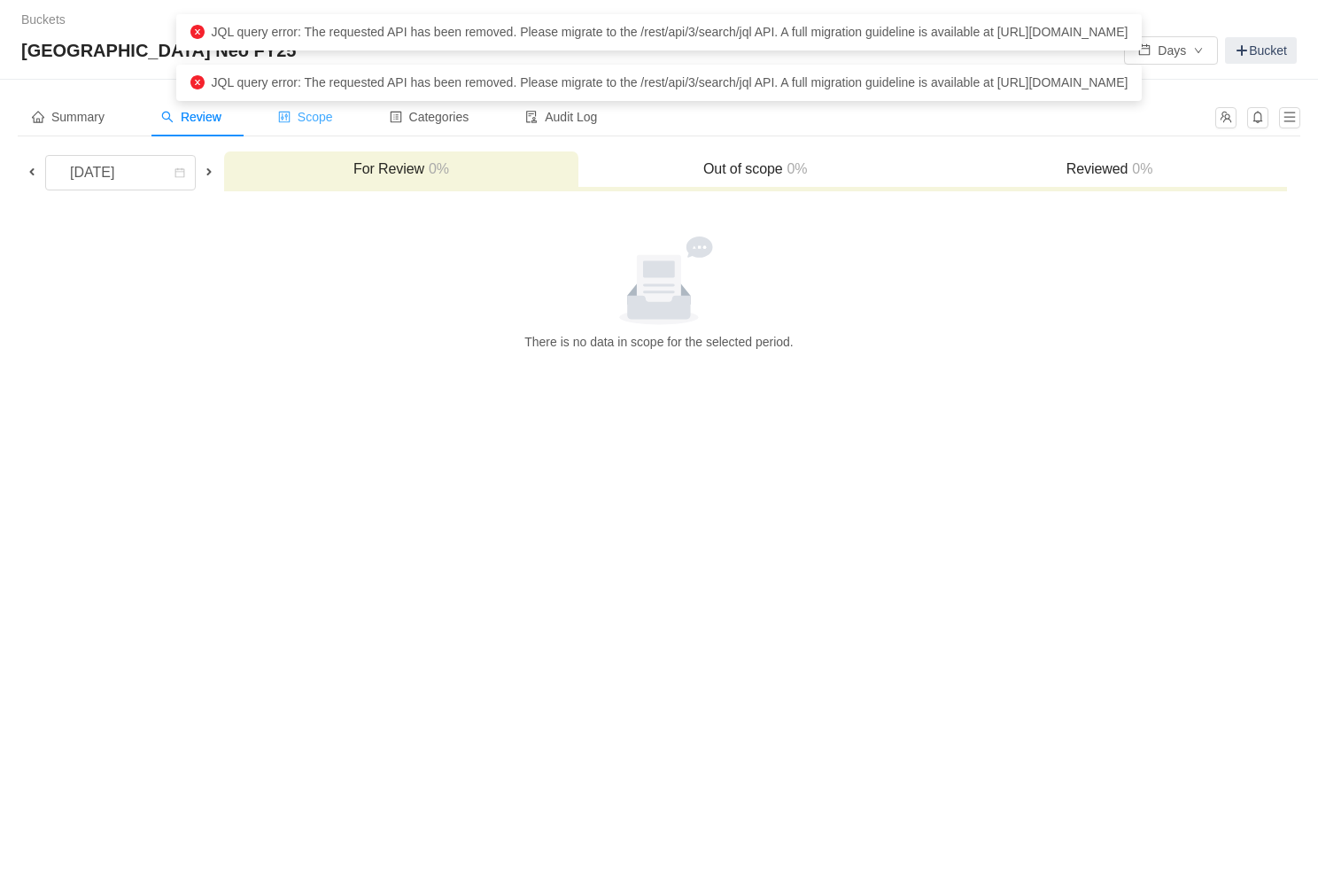
click at [309, 119] on span "Scope" at bounding box center [305, 117] width 55 height 14
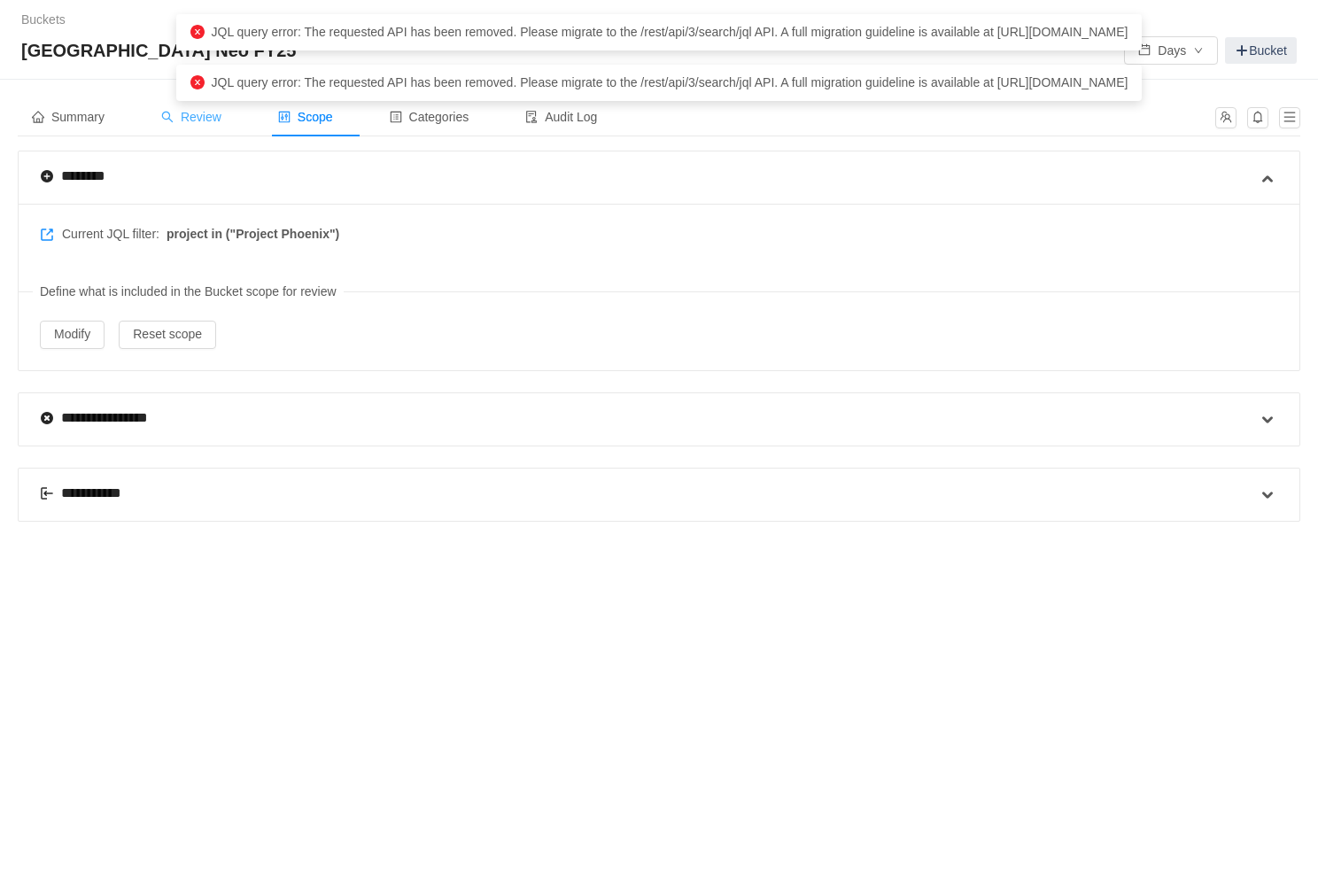
click at [207, 119] on span "Review" at bounding box center [191, 117] width 60 height 14
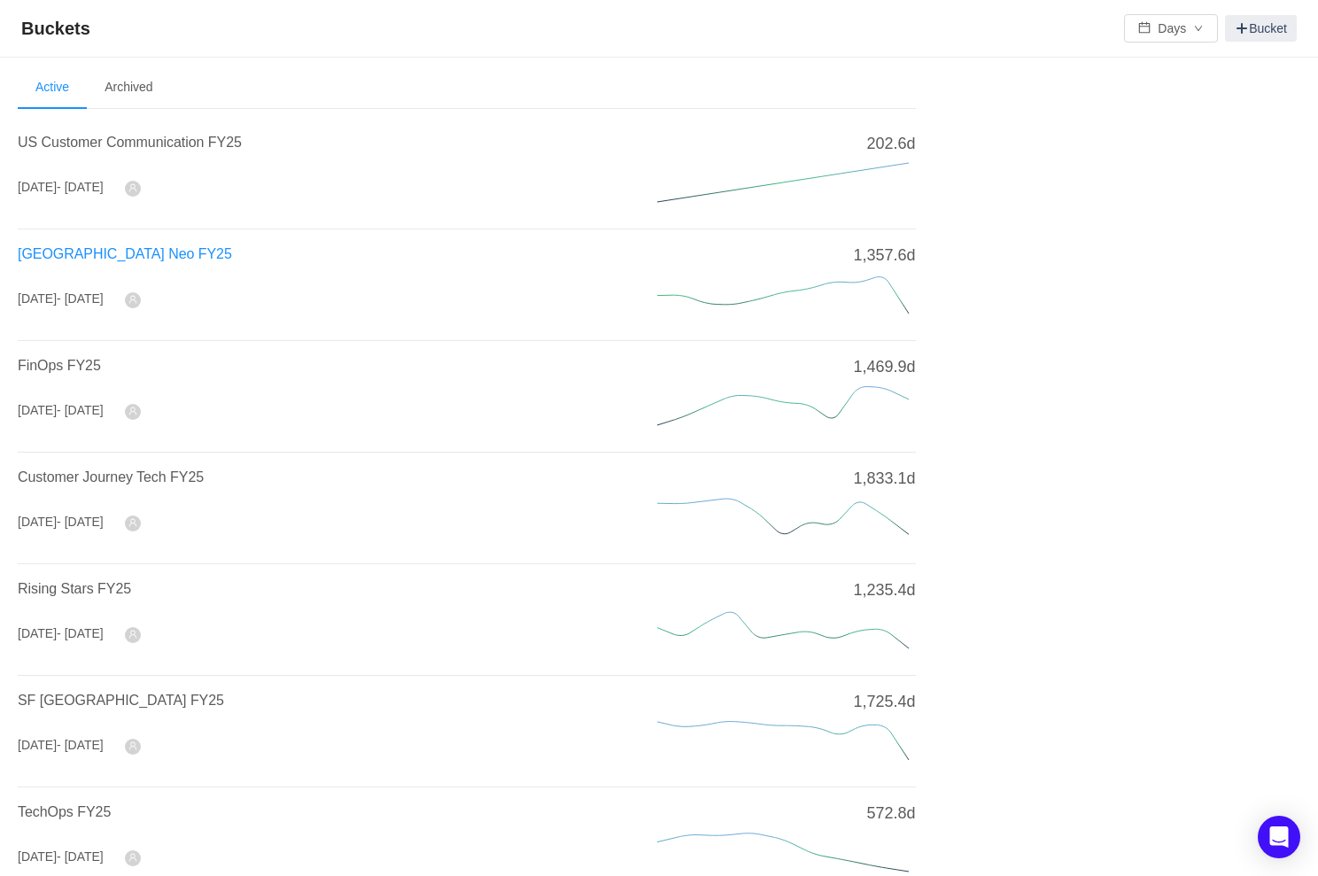
click at [105, 254] on span "[GEOGRAPHIC_DATA] Neo FY25" at bounding box center [125, 253] width 214 height 15
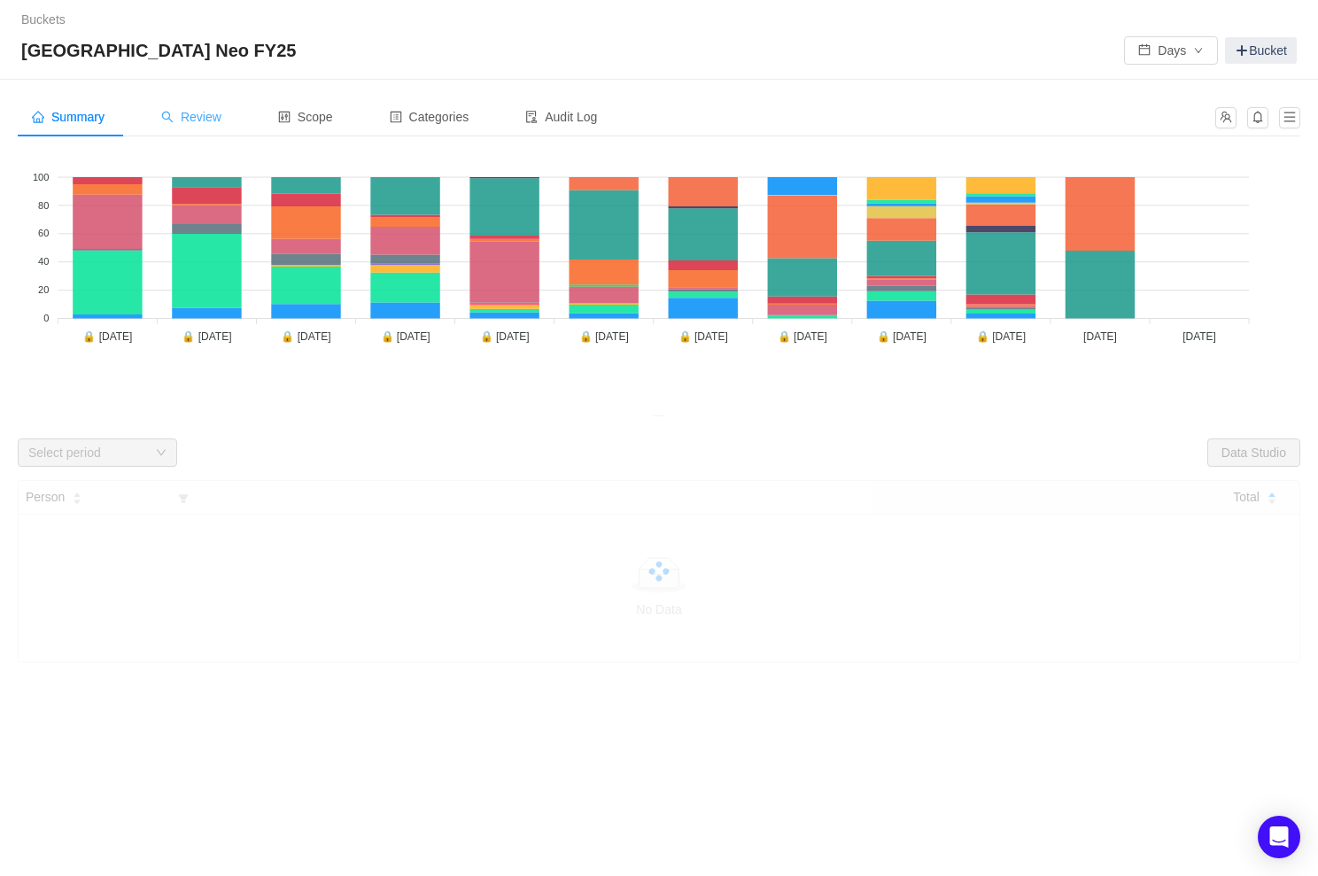
click at [174, 117] on icon "icon: search" at bounding box center [167, 117] width 12 height 12
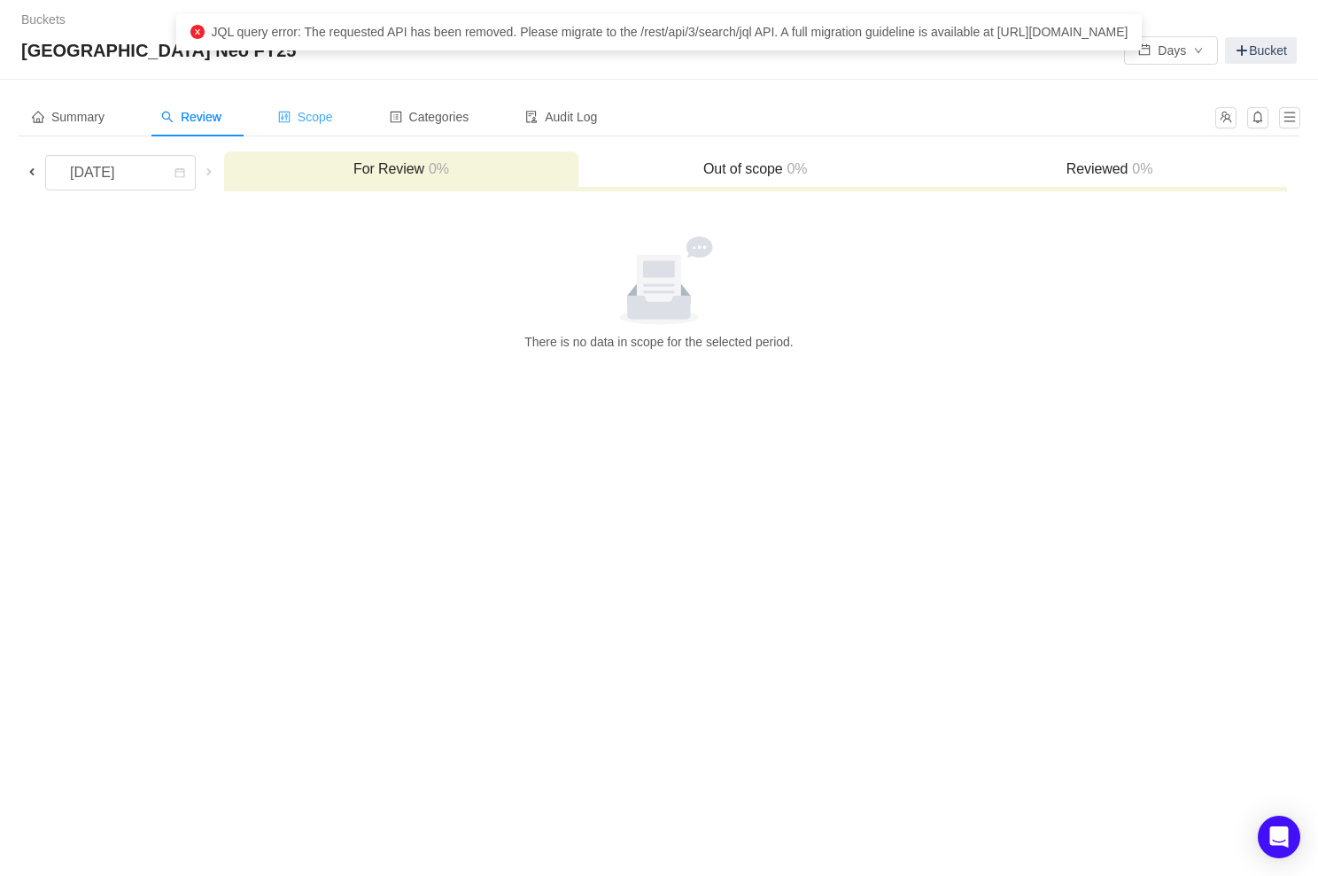
click at [318, 125] on div "Scope" at bounding box center [305, 117] width 83 height 40
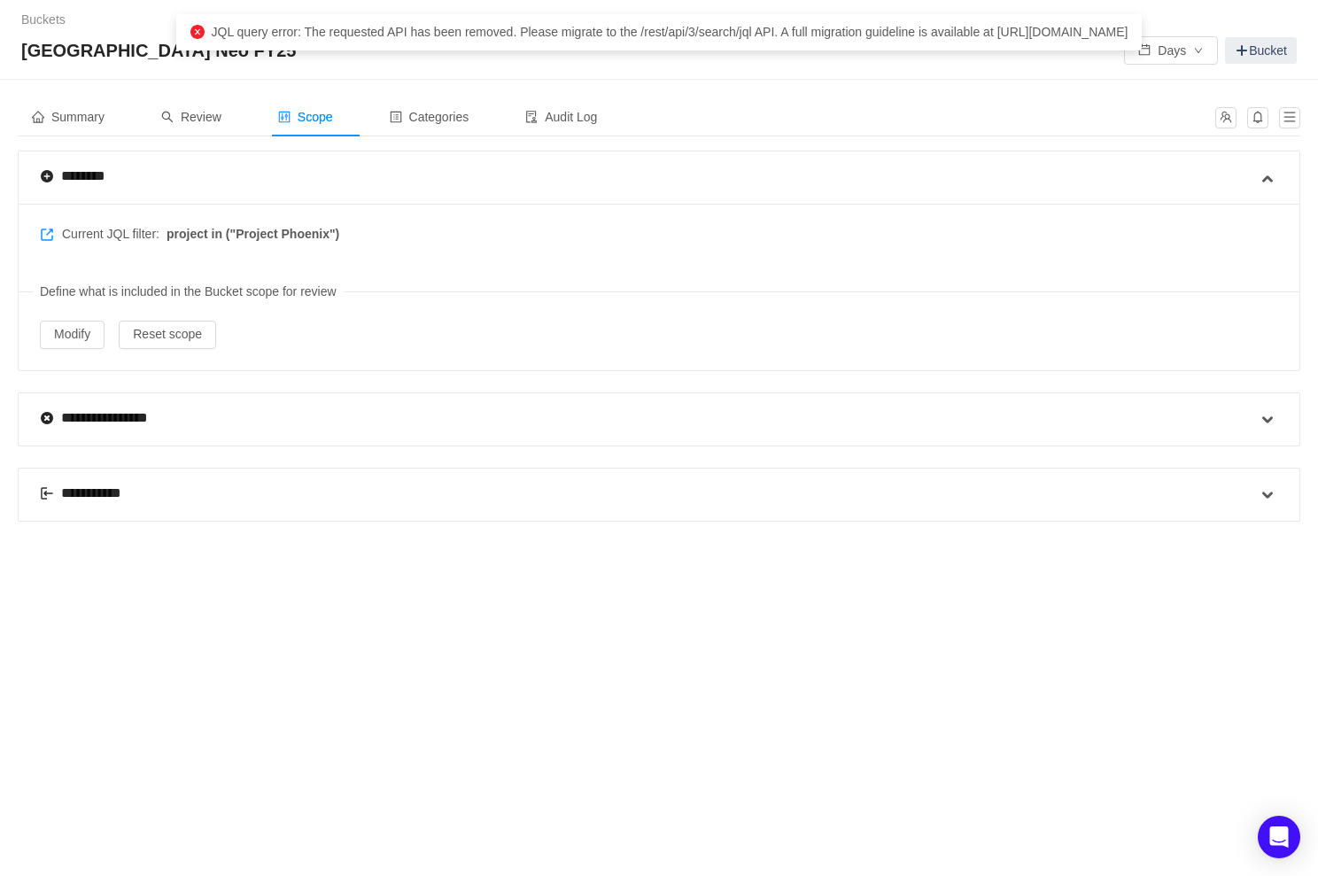
click at [104, 498] on div "**********" at bounding box center [90, 493] width 100 height 21
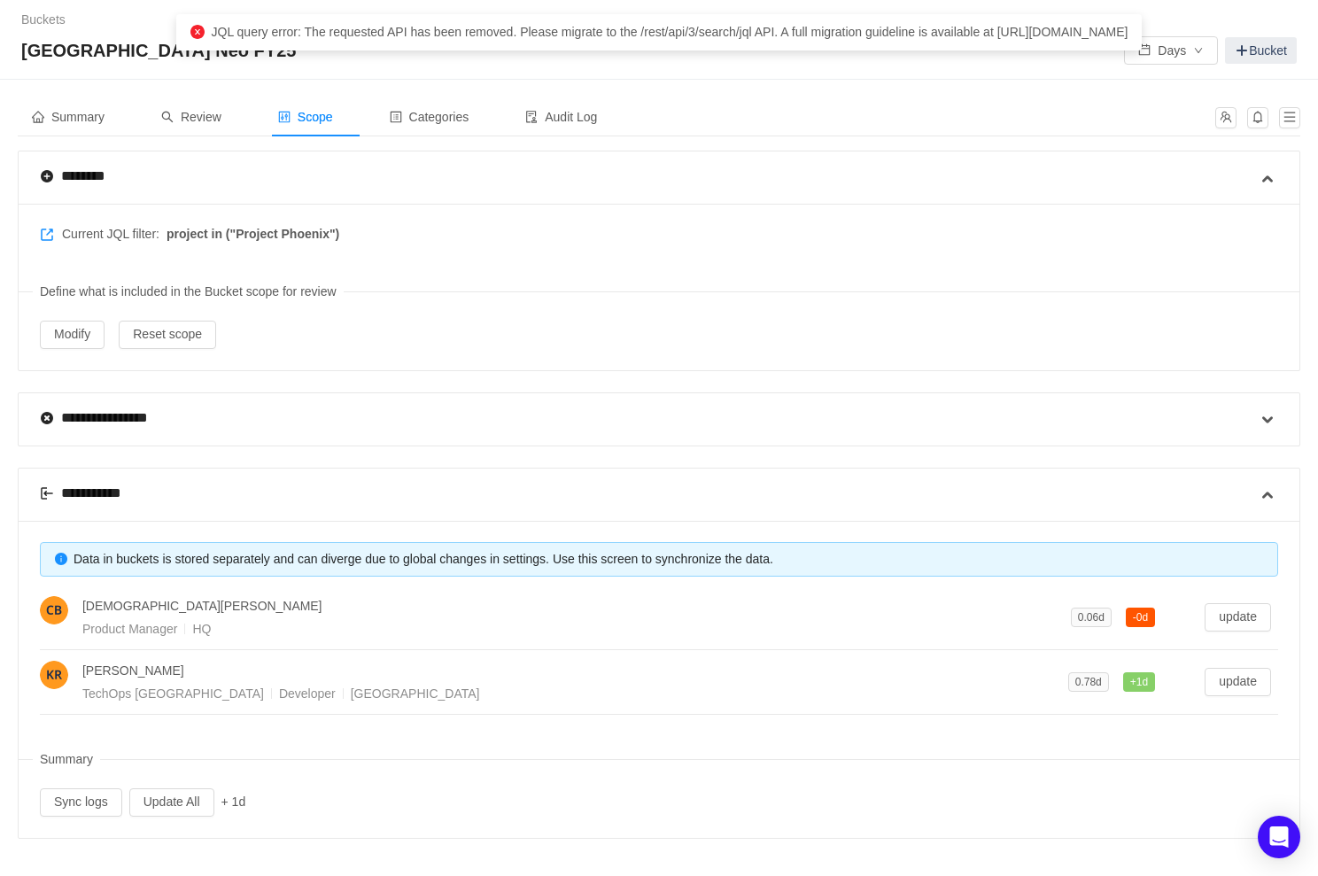
click at [111, 489] on div "**********" at bounding box center [90, 493] width 100 height 21
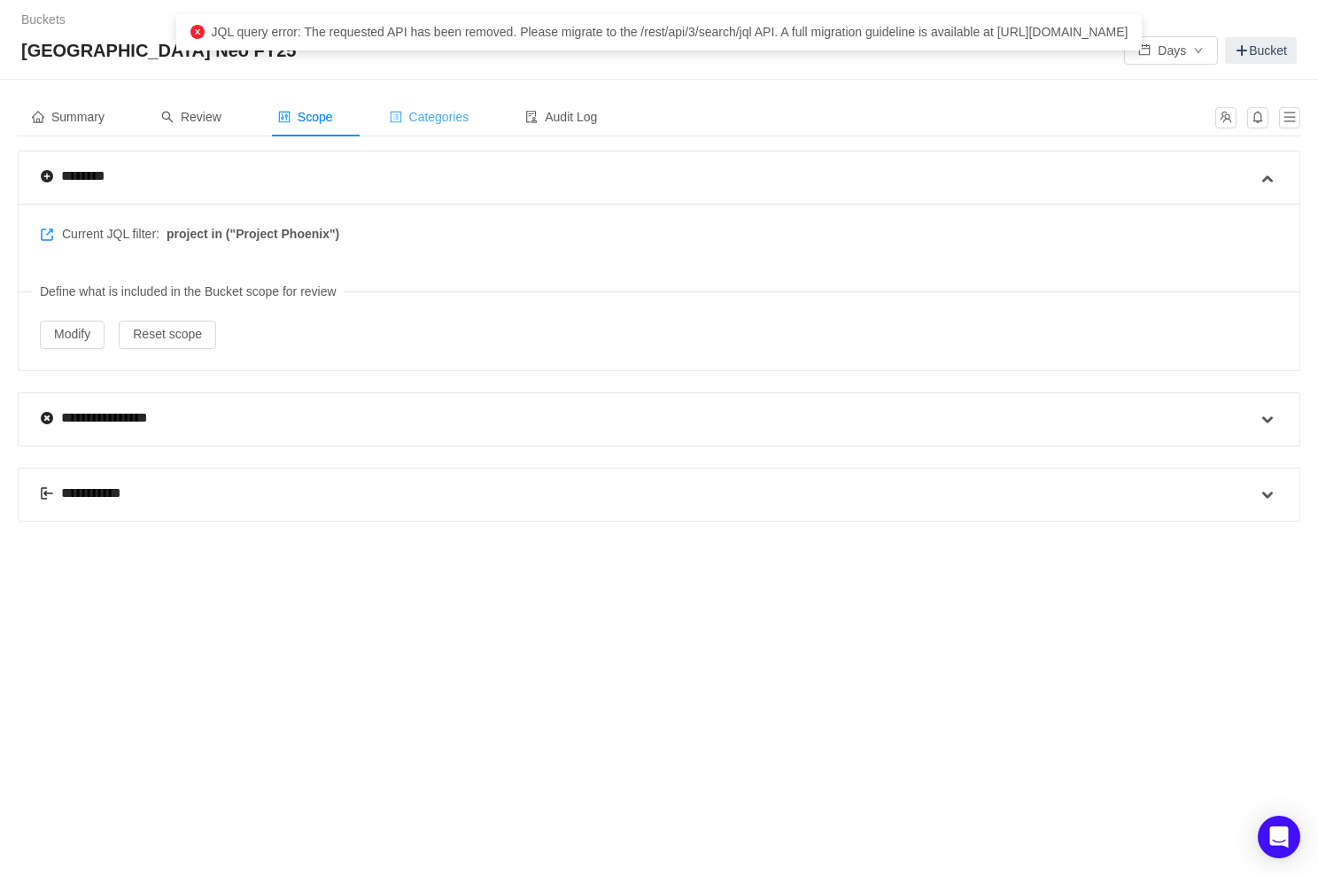
click at [425, 121] on span "Categories" at bounding box center [430, 117] width 80 height 14
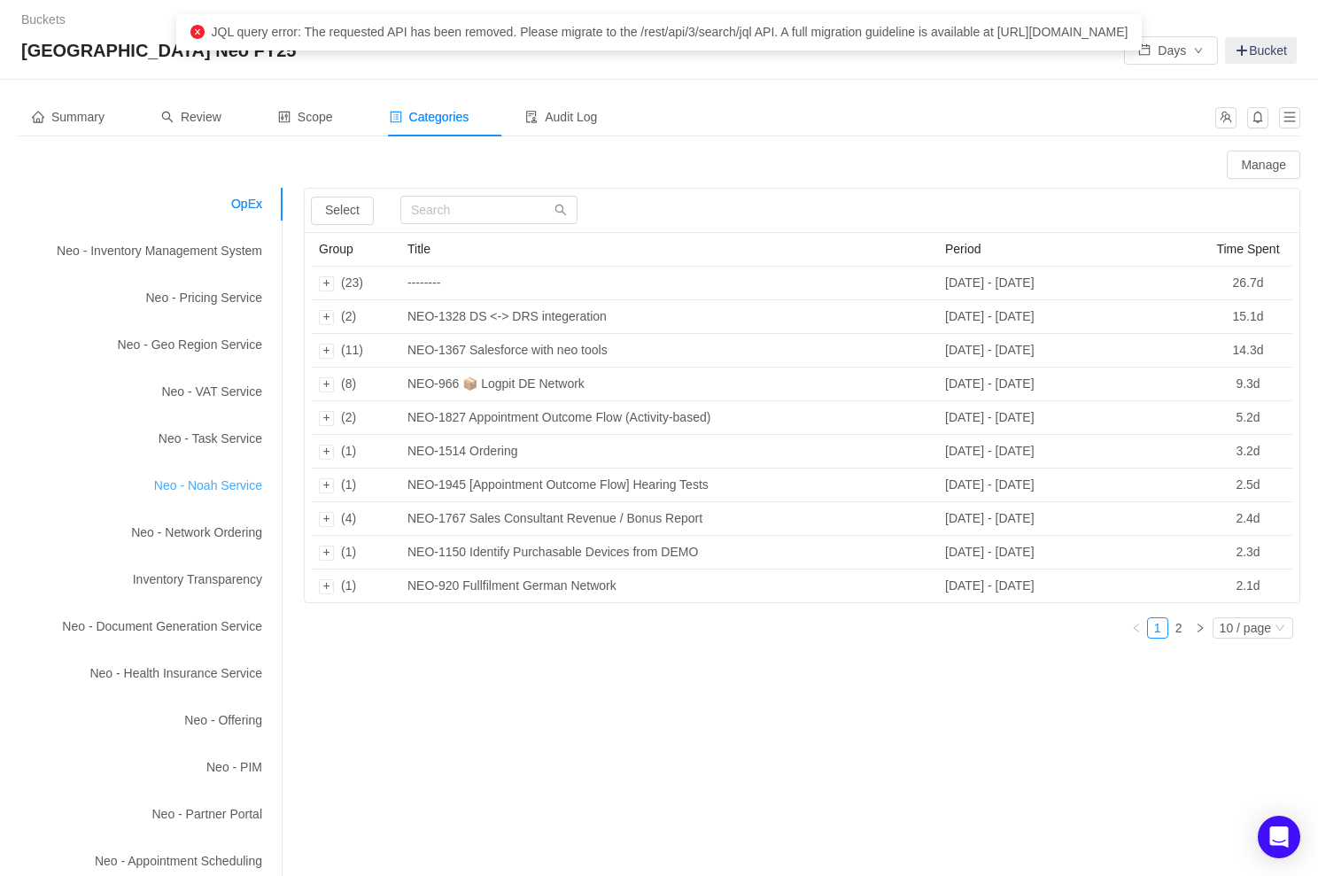
scroll to position [212, 0]
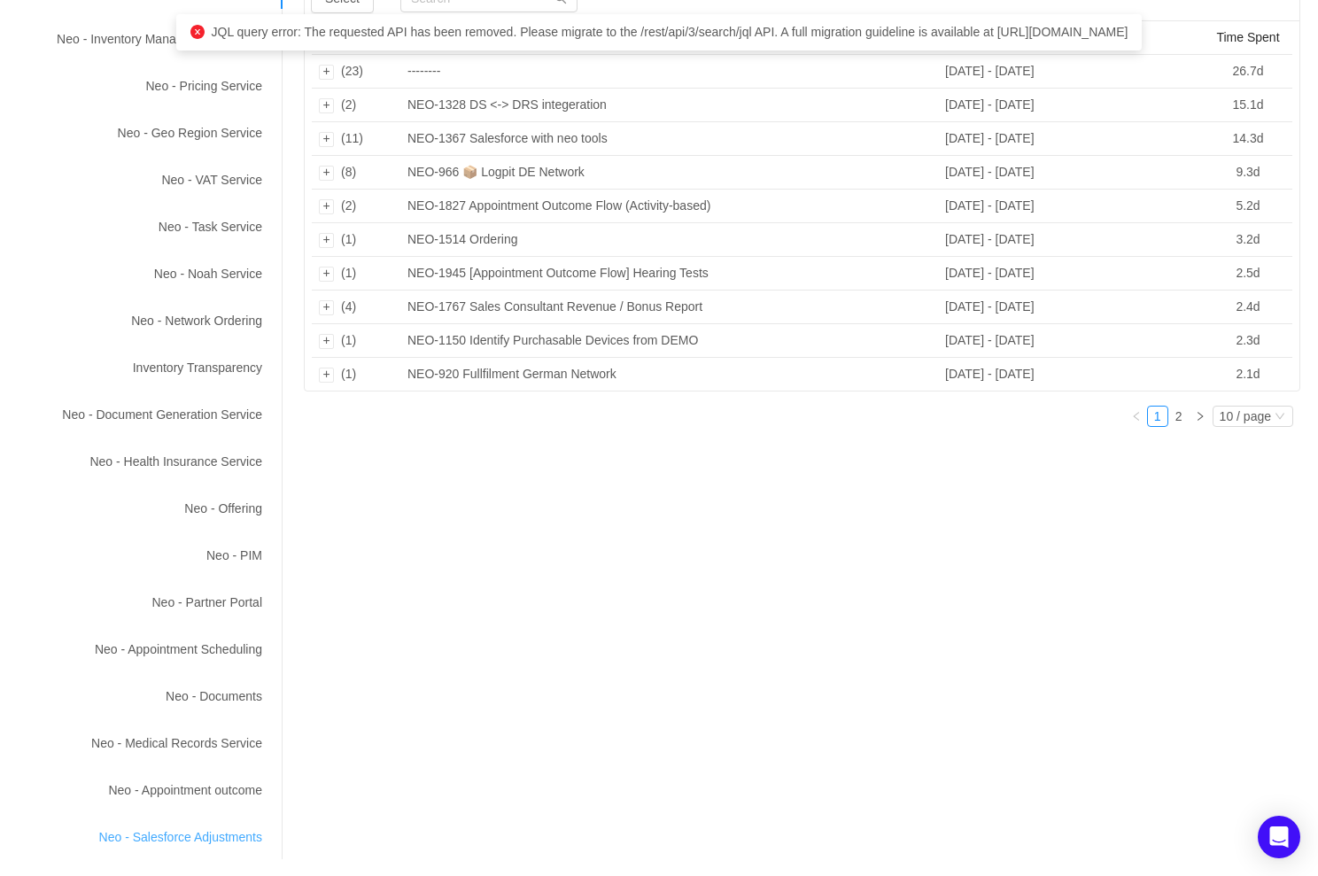
click at [213, 836] on div "Neo - Salesforce Adjustments" at bounding box center [151, 837] width 266 height 33
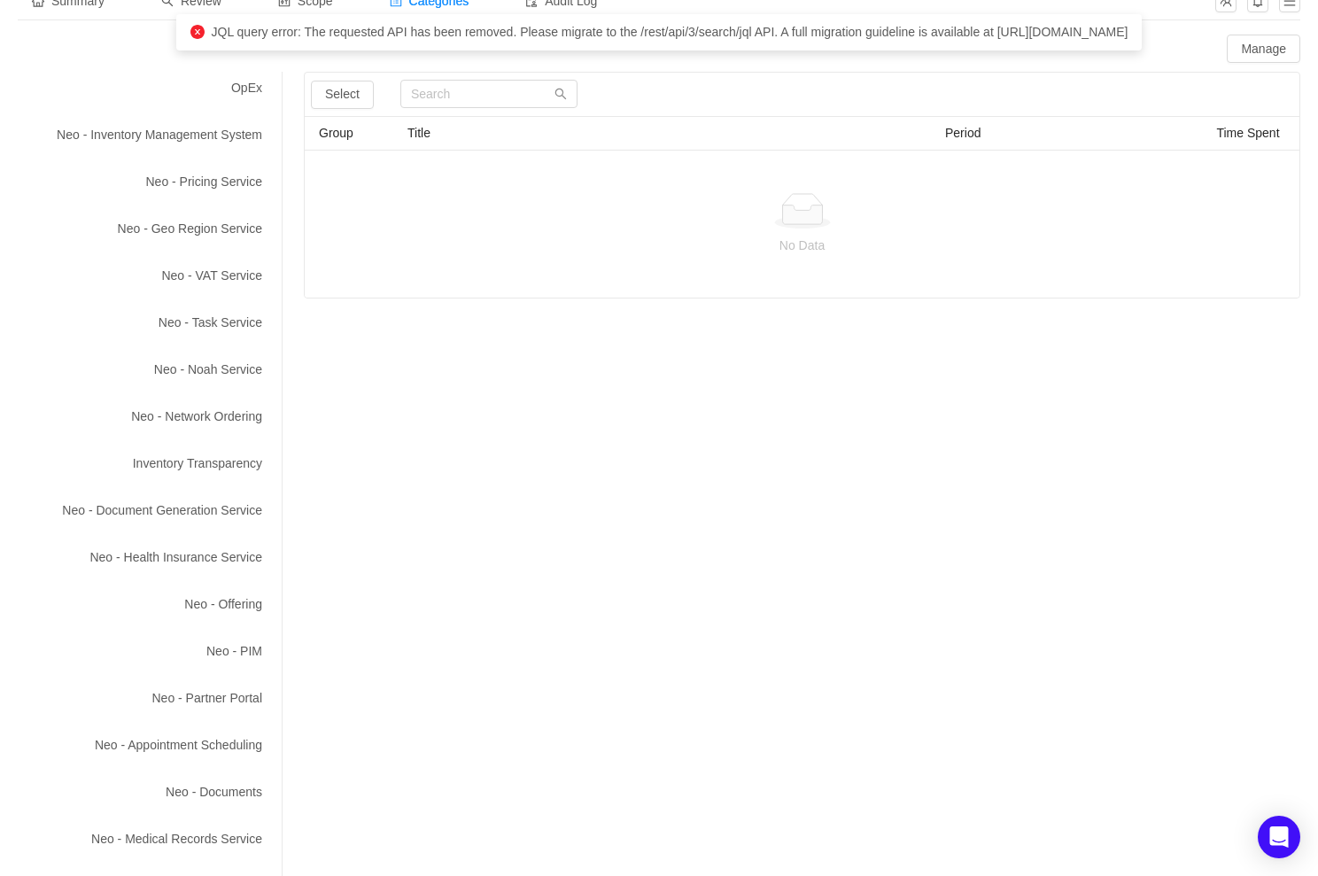
scroll to position [0, 0]
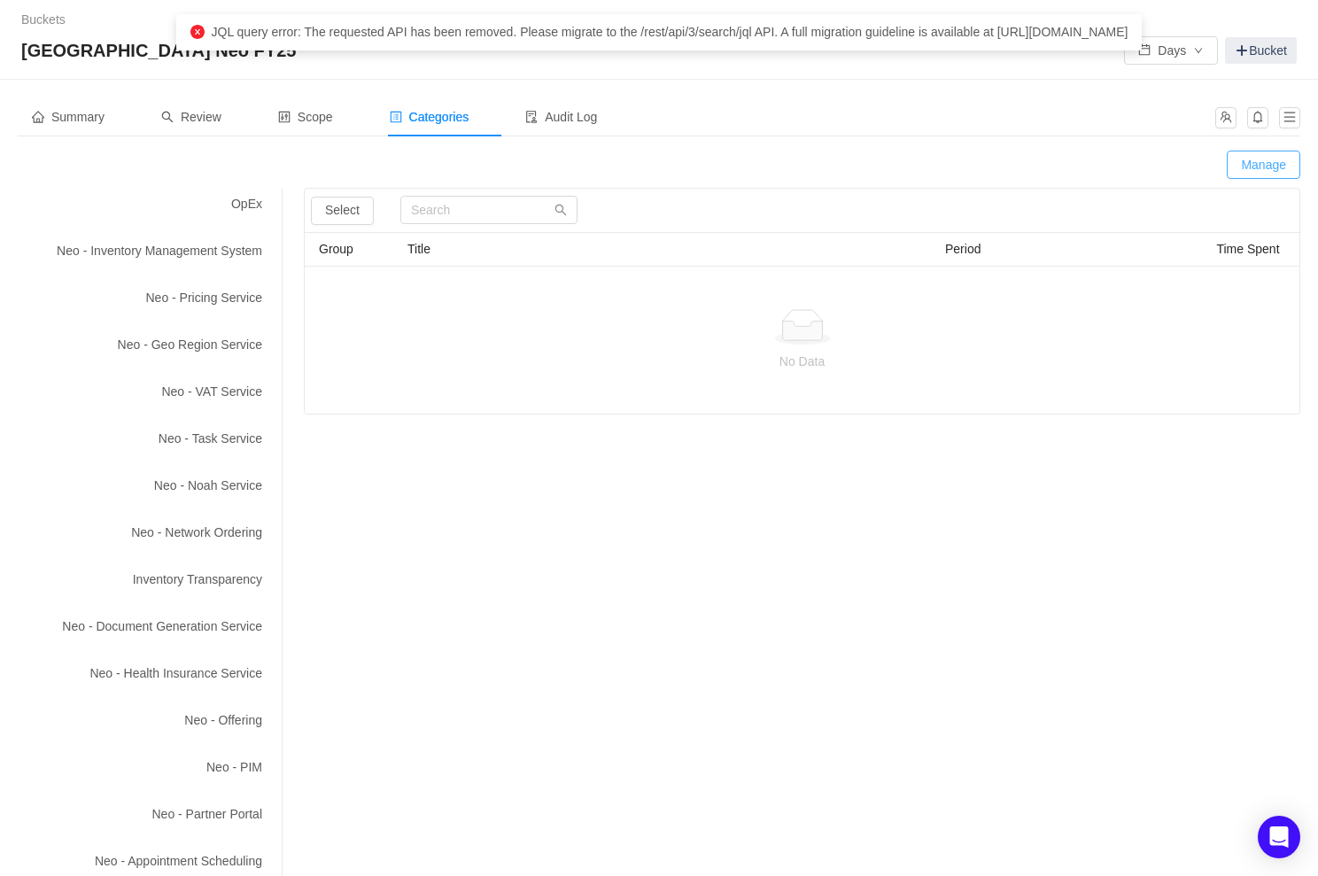
click at [1268, 169] on button "Manage" at bounding box center [1262, 165] width 73 height 28
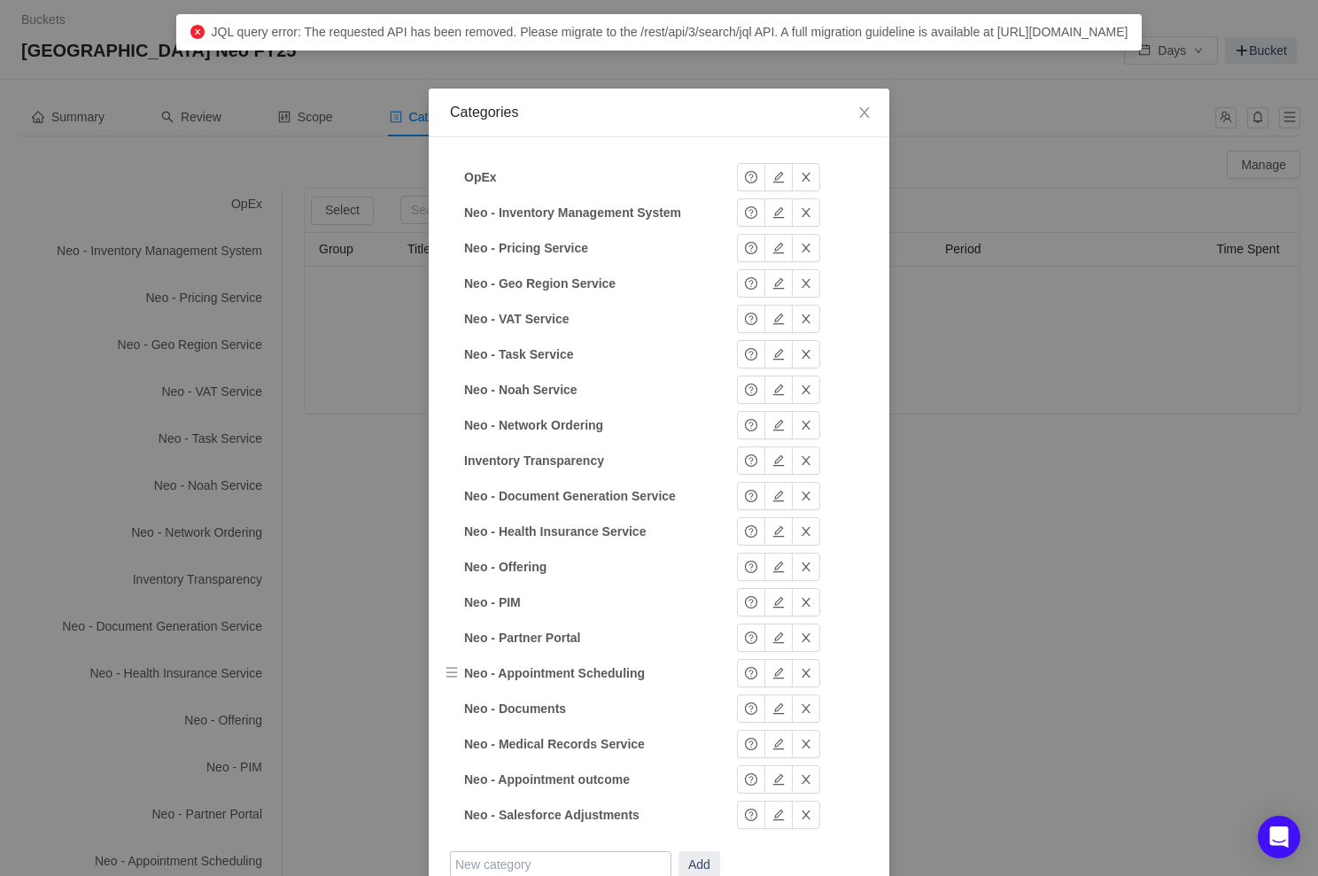
scroll to position [96, 0]
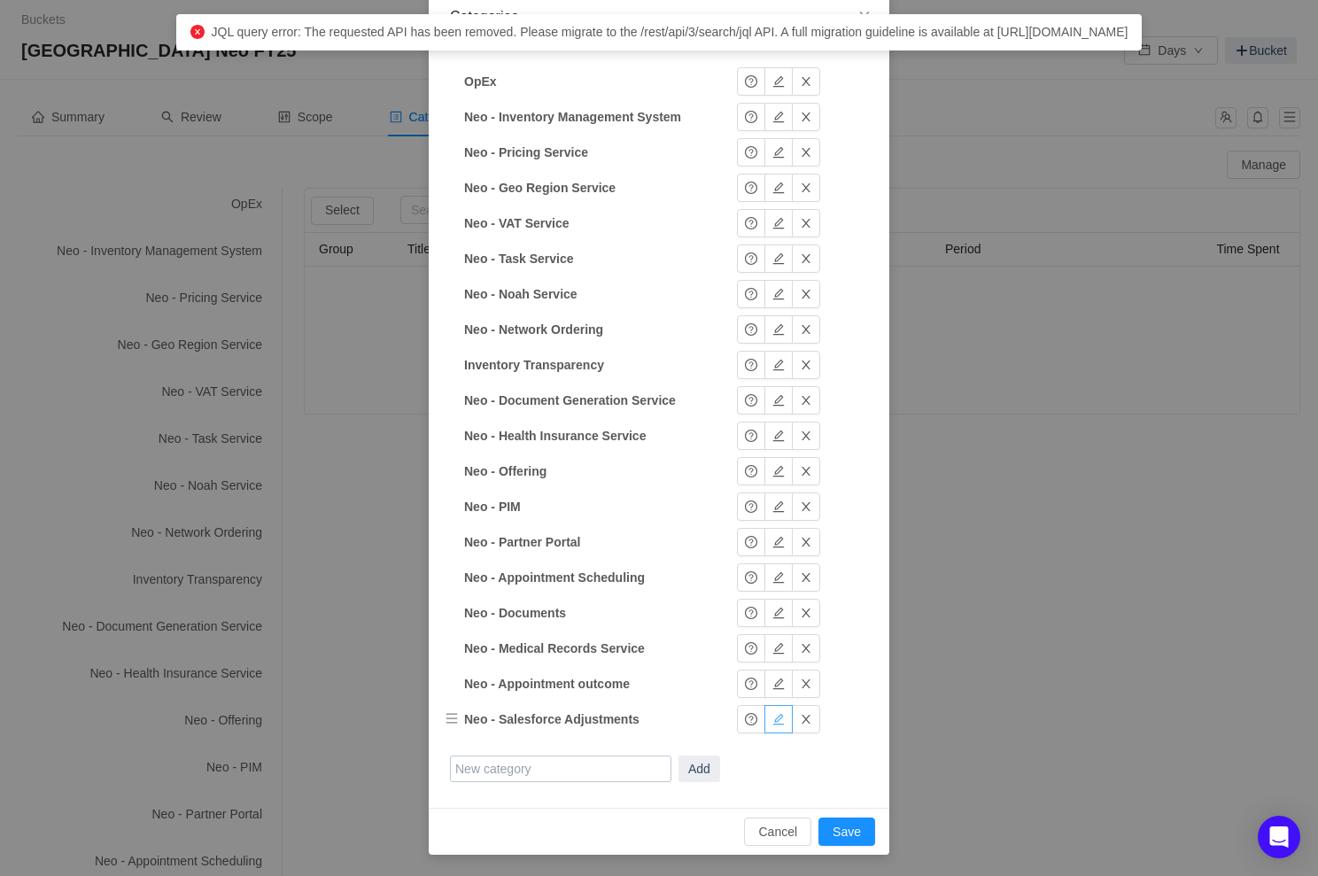
click at [779, 719] on button "button" at bounding box center [778, 719] width 28 height 28
click at [597, 716] on input "Neo - Salesforce Adjustments" at bounding box center [574, 719] width 221 height 27
click at [772, 719] on button "Okay" at bounding box center [766, 719] width 58 height 28
click at [841, 826] on button "Save" at bounding box center [846, 831] width 57 height 28
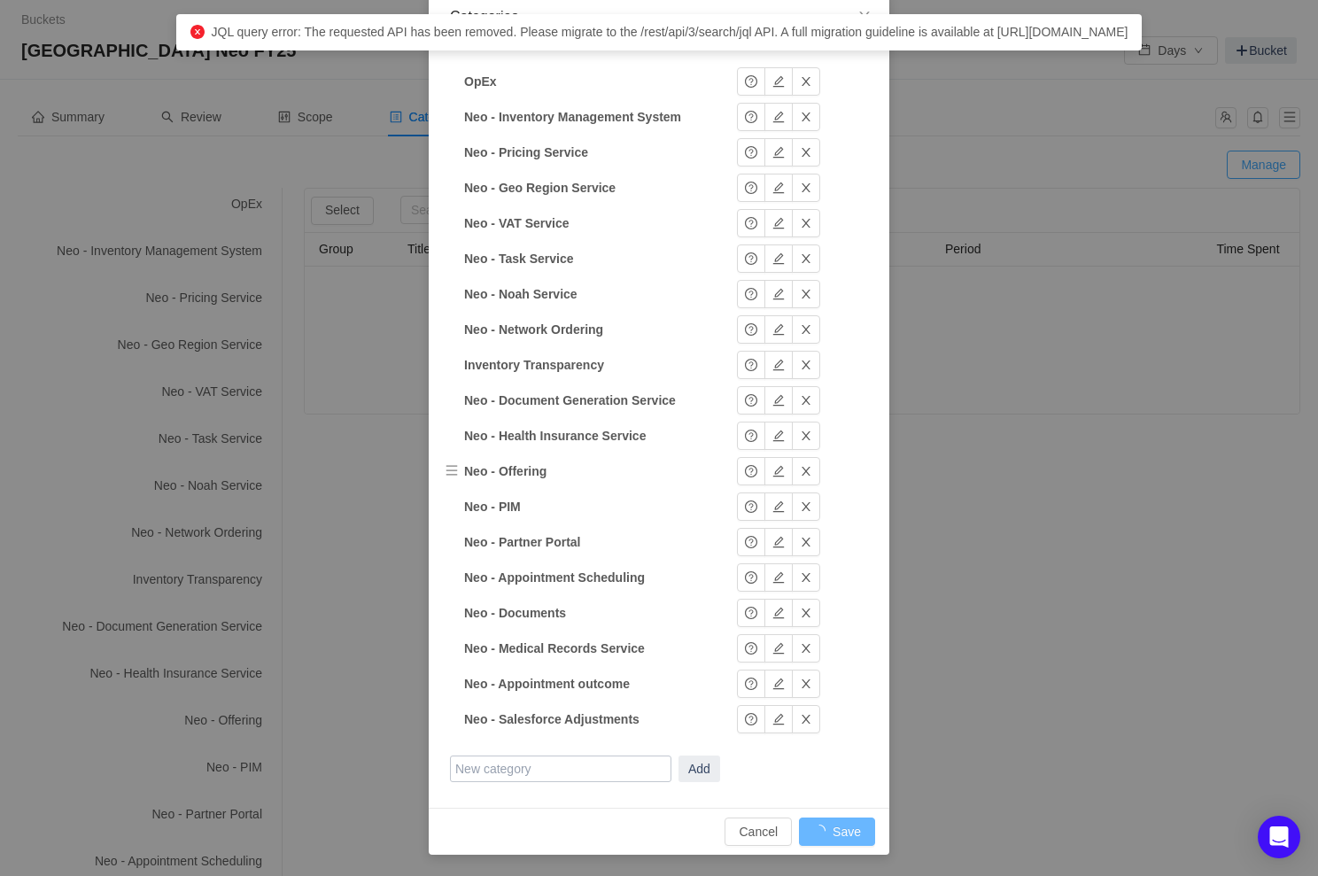
scroll to position [7, 0]
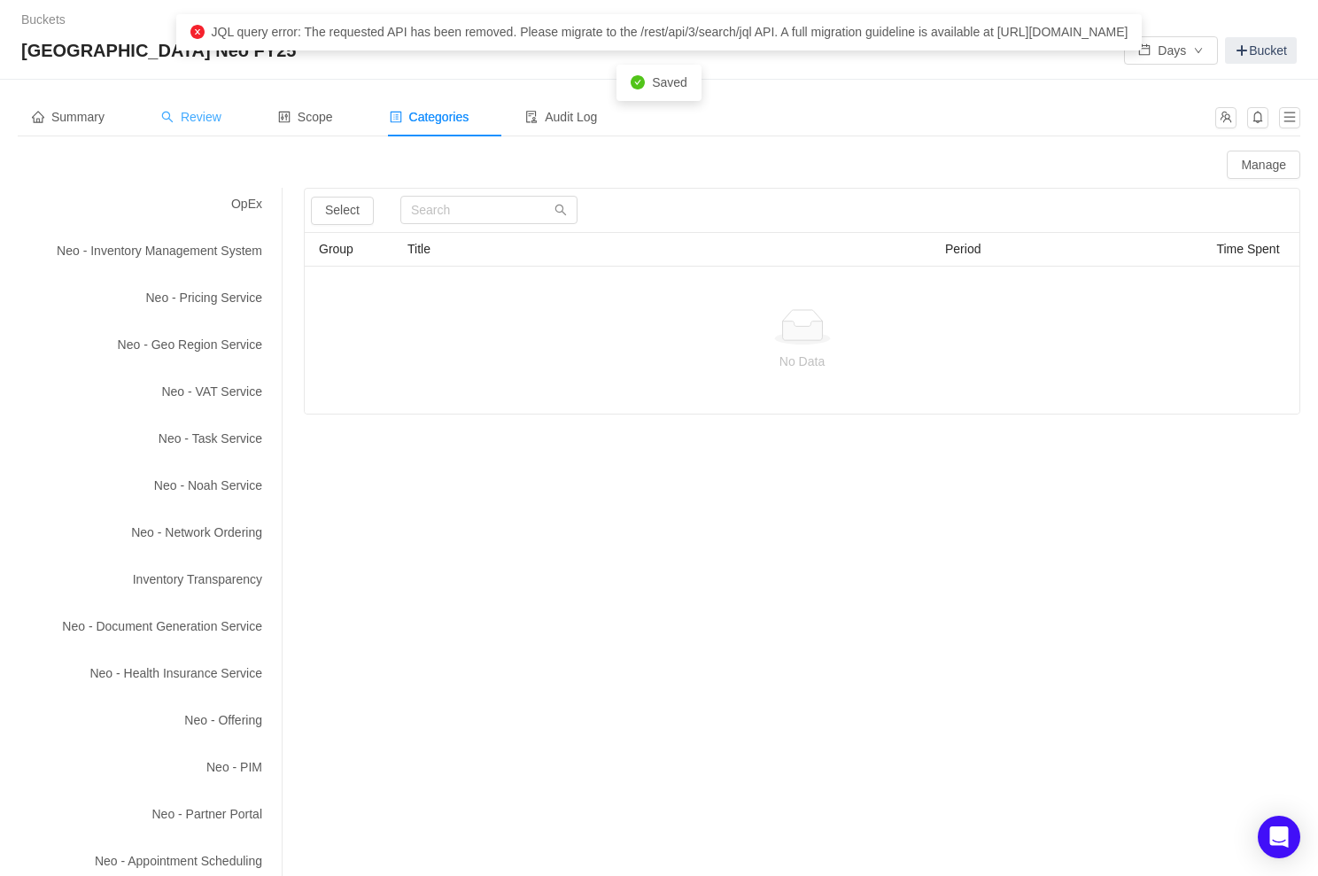
click at [210, 116] on span "Review" at bounding box center [191, 117] width 60 height 14
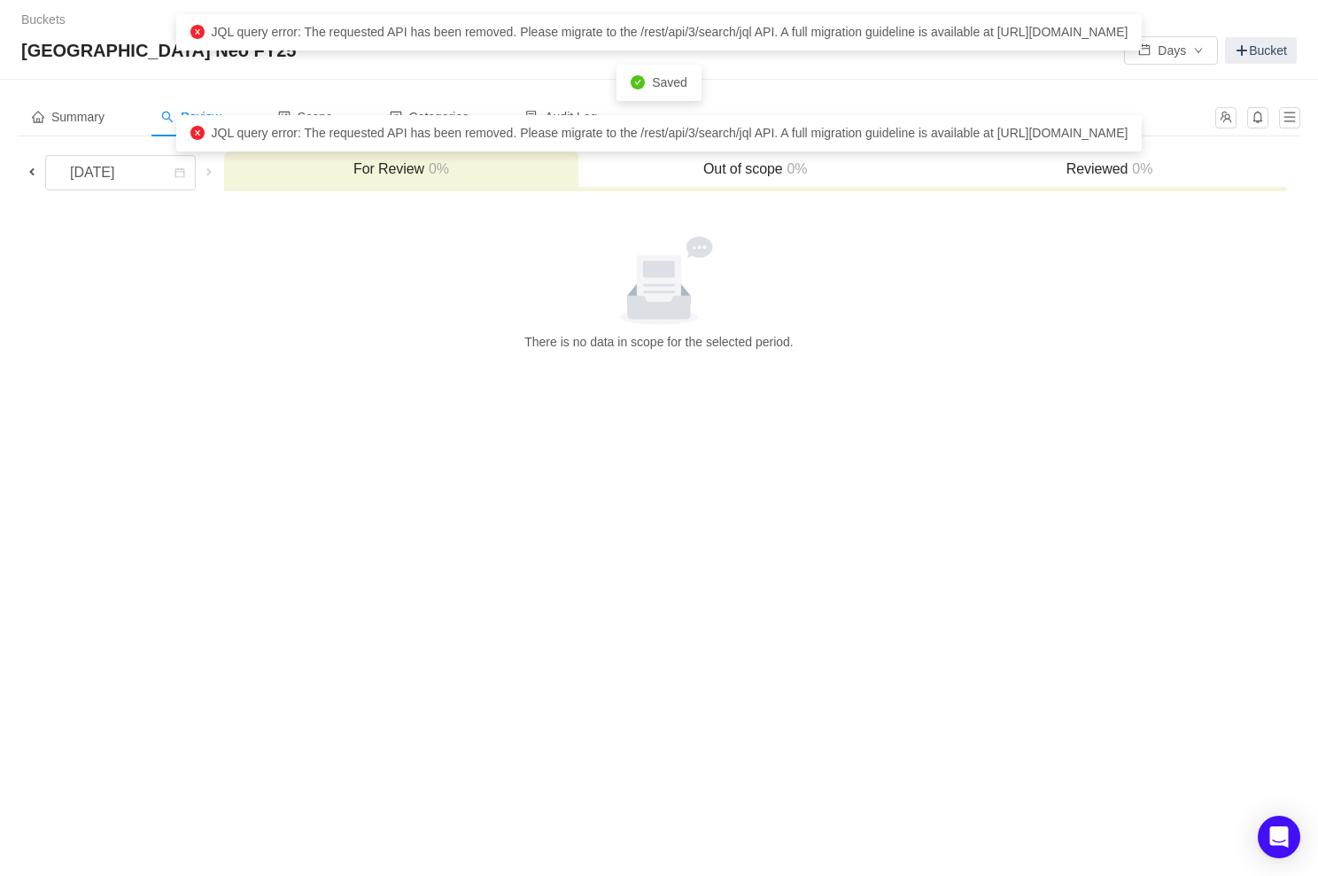
click at [745, 166] on h3 "Out of scope 0%" at bounding box center [755, 169] width 336 height 18
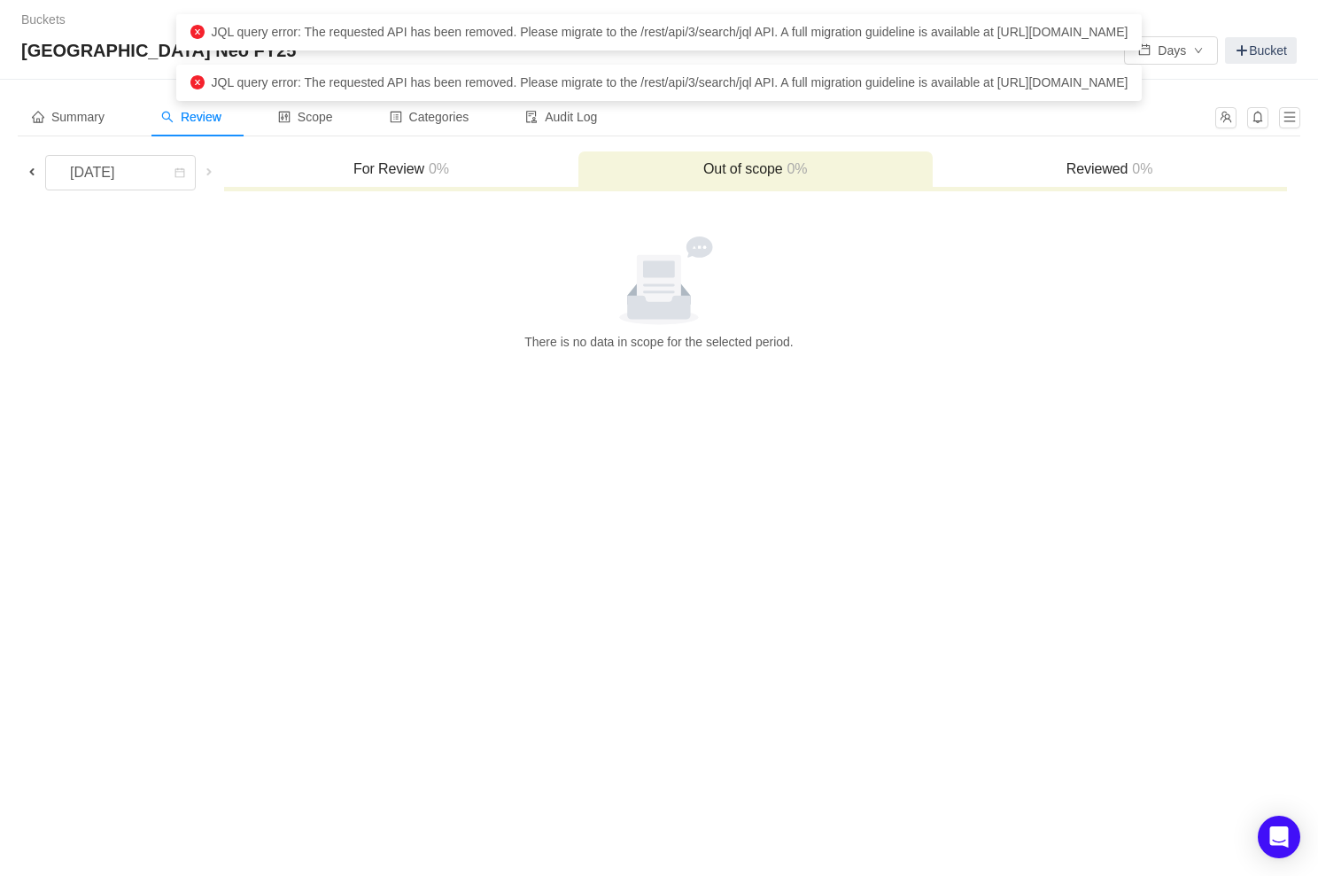
click at [509, 156] on div "For Review 0%" at bounding box center [401, 170] width 354 height 38
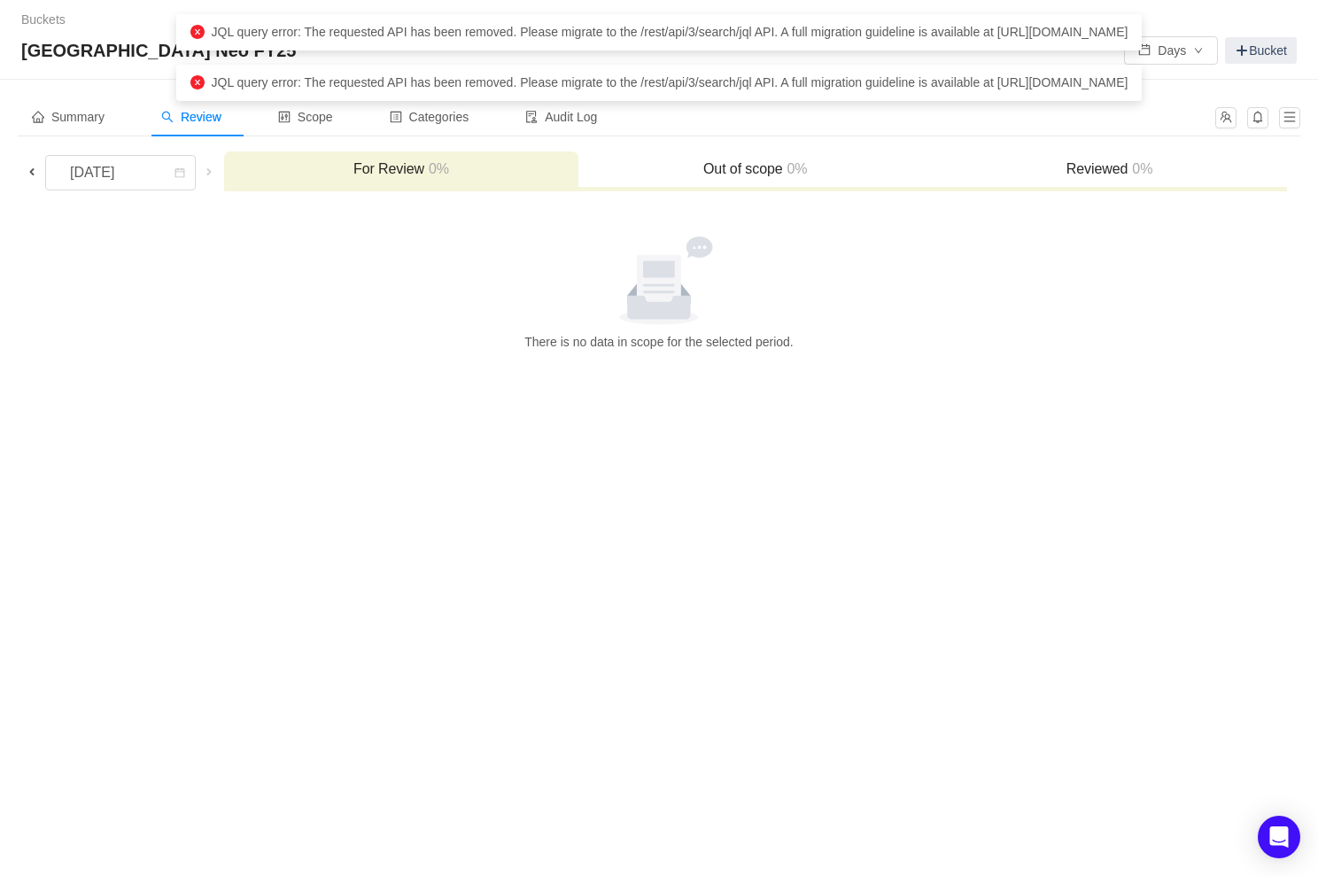
click at [32, 162] on span at bounding box center [31, 172] width 21 height 20
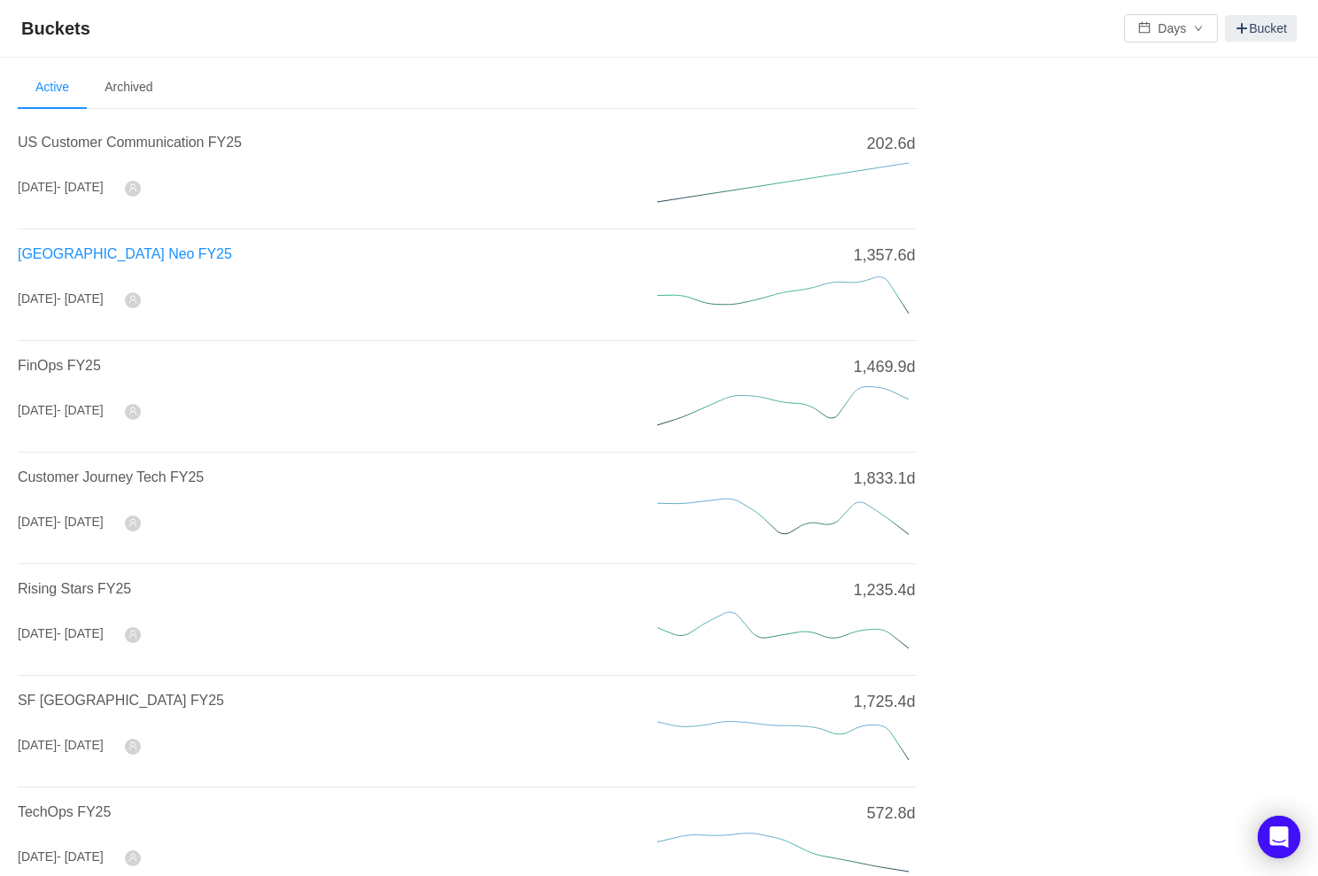
click at [85, 257] on span "[GEOGRAPHIC_DATA] Neo FY25" at bounding box center [125, 253] width 214 height 15
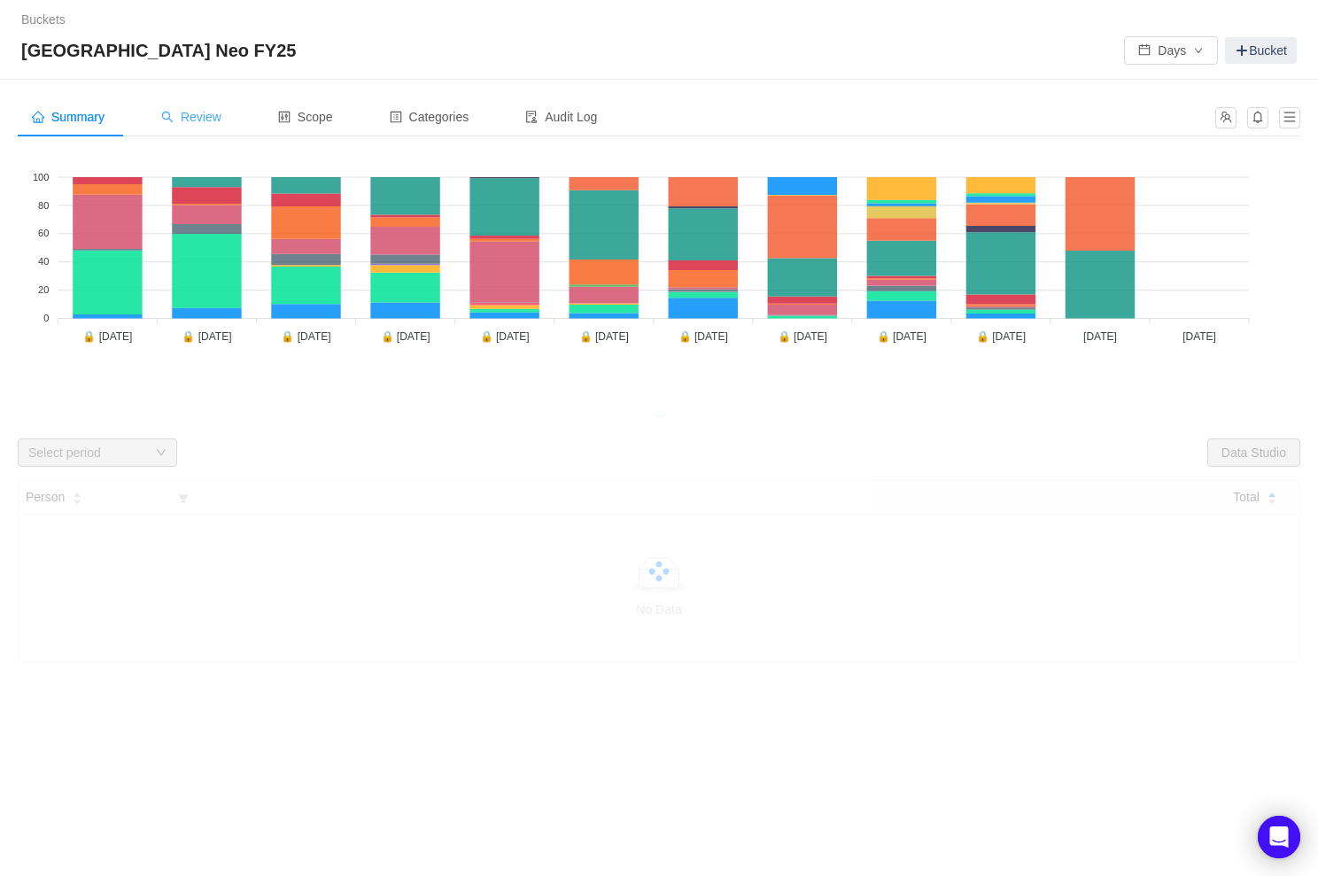
click at [220, 120] on span "Review" at bounding box center [191, 117] width 60 height 14
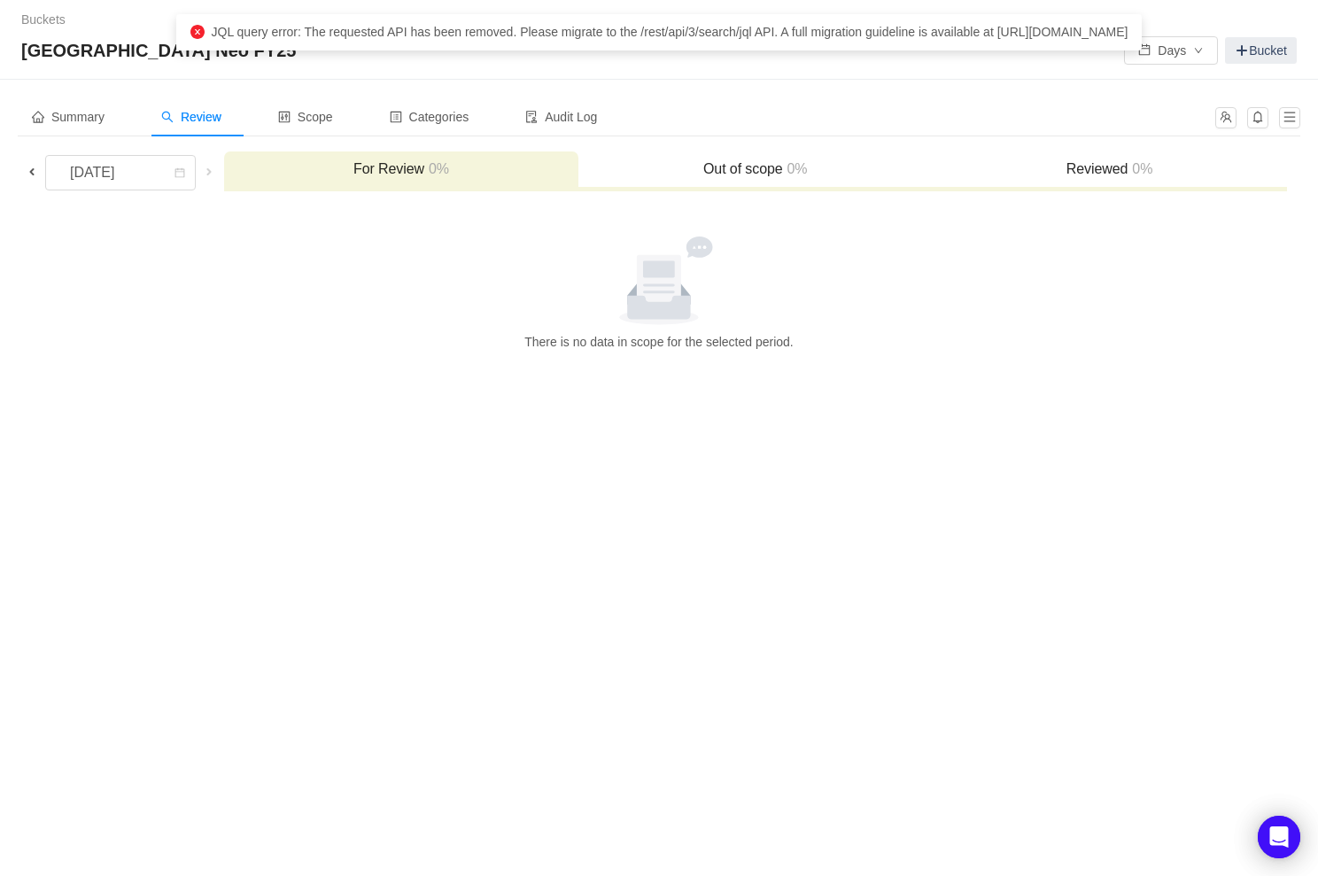
click at [35, 171] on span at bounding box center [32, 172] width 14 height 14
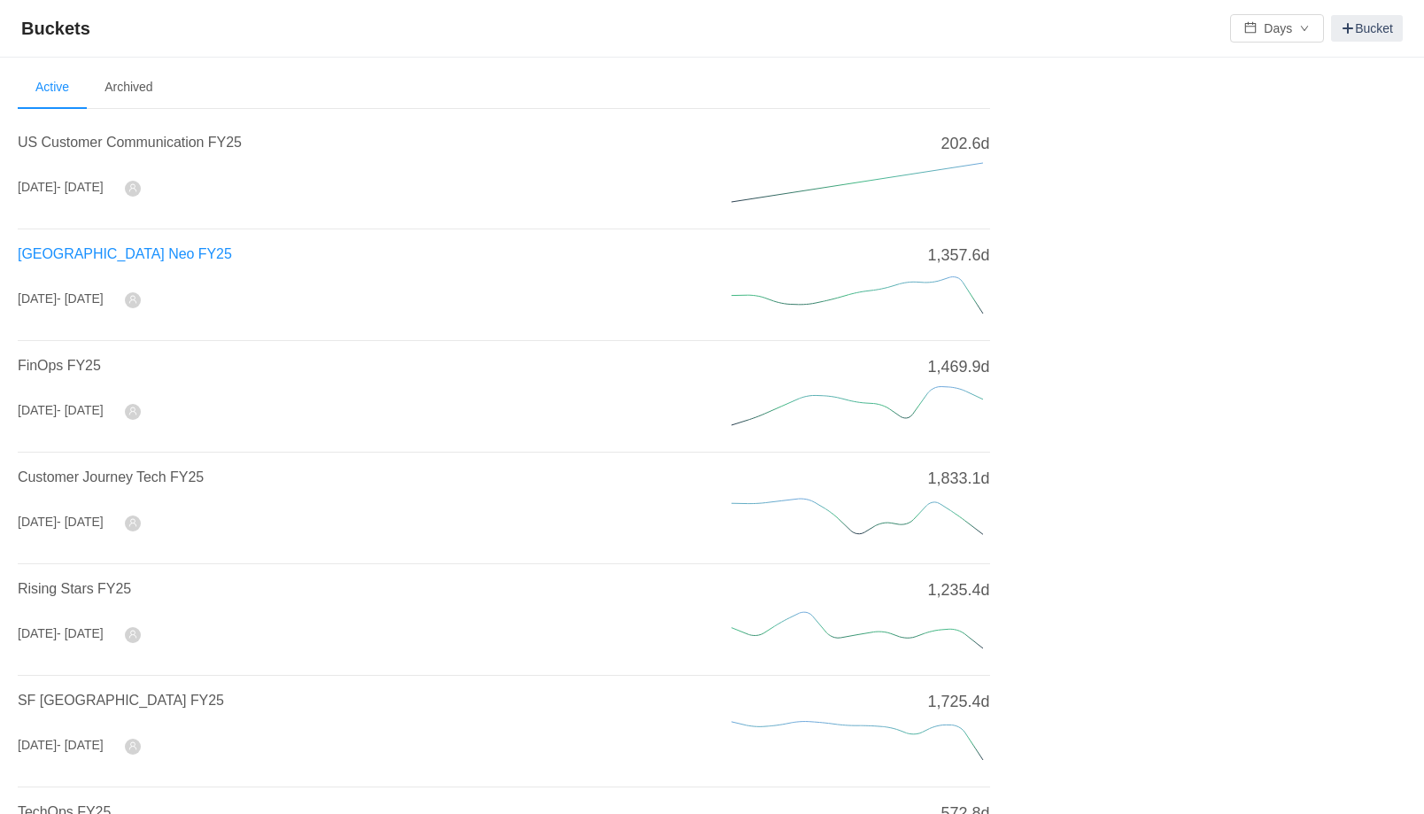
click at [86, 252] on span "[GEOGRAPHIC_DATA] Neo FY25" at bounding box center [125, 253] width 214 height 15
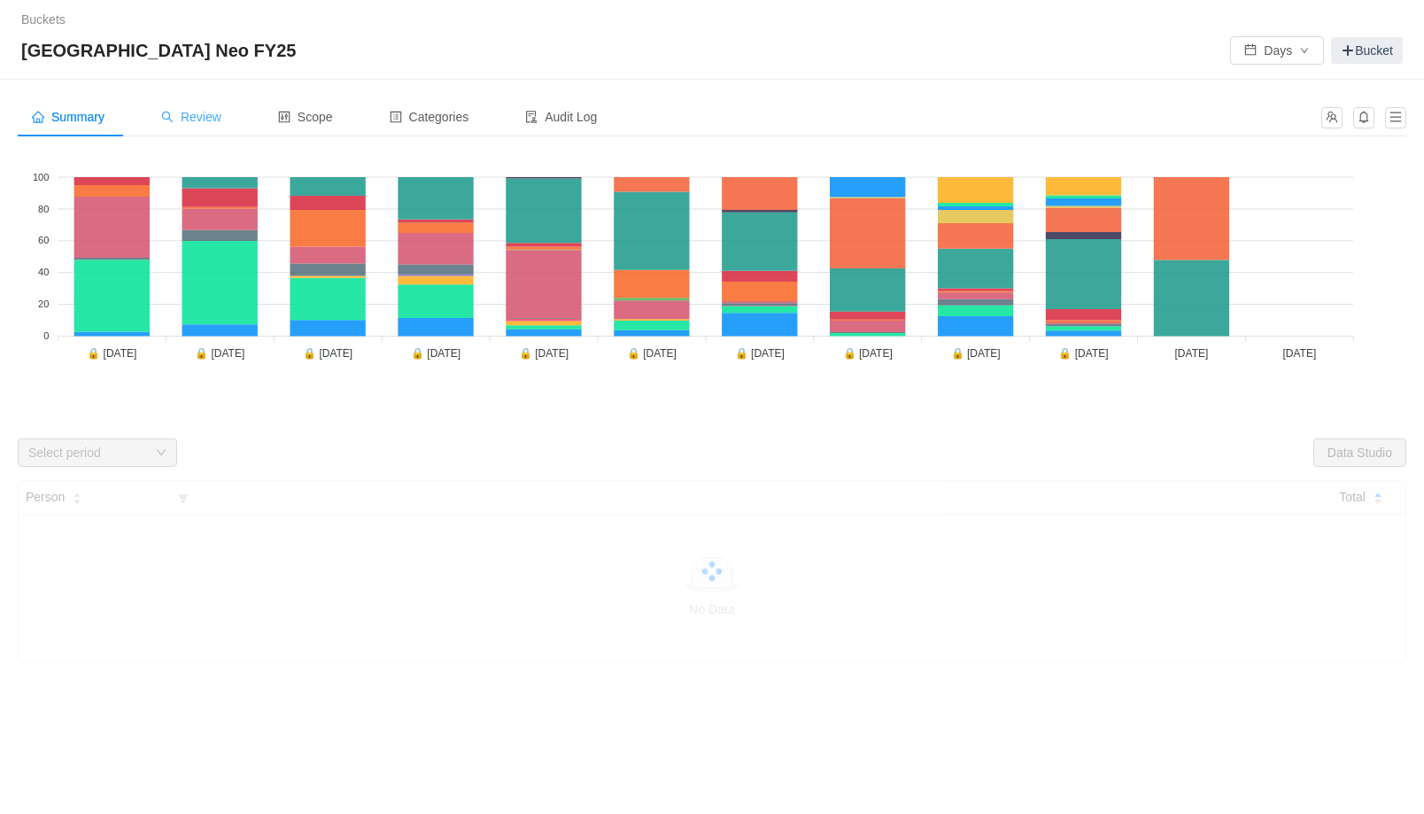
click at [205, 127] on div "Review" at bounding box center [191, 117] width 89 height 40
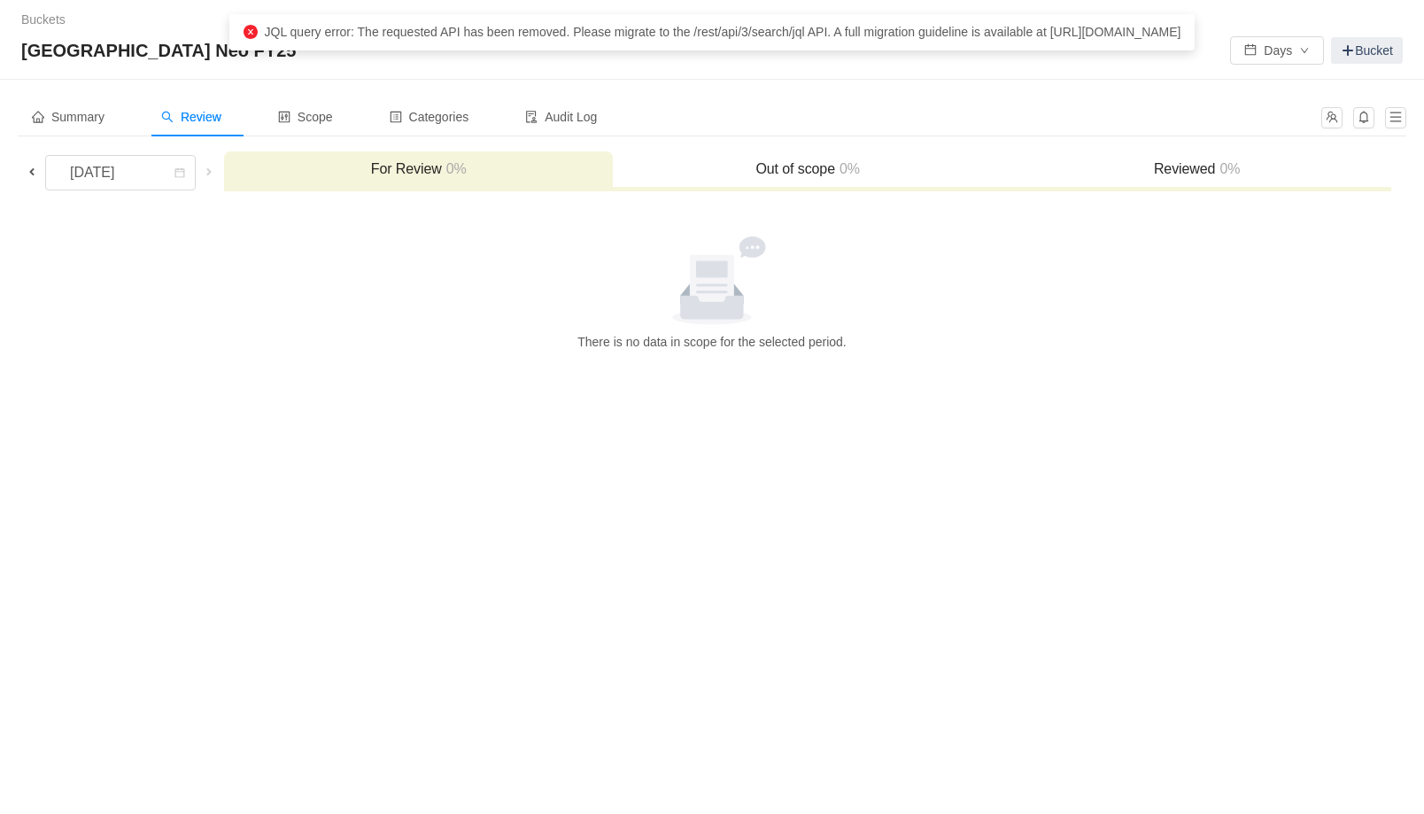
click at [609, 89] on div "Summary Review Scope Categories Audit Log [DATE] For Review 0% Out of scope 0% …" at bounding box center [712, 225] width 1424 height 290
